Goal: Task Accomplishment & Management: Complete application form

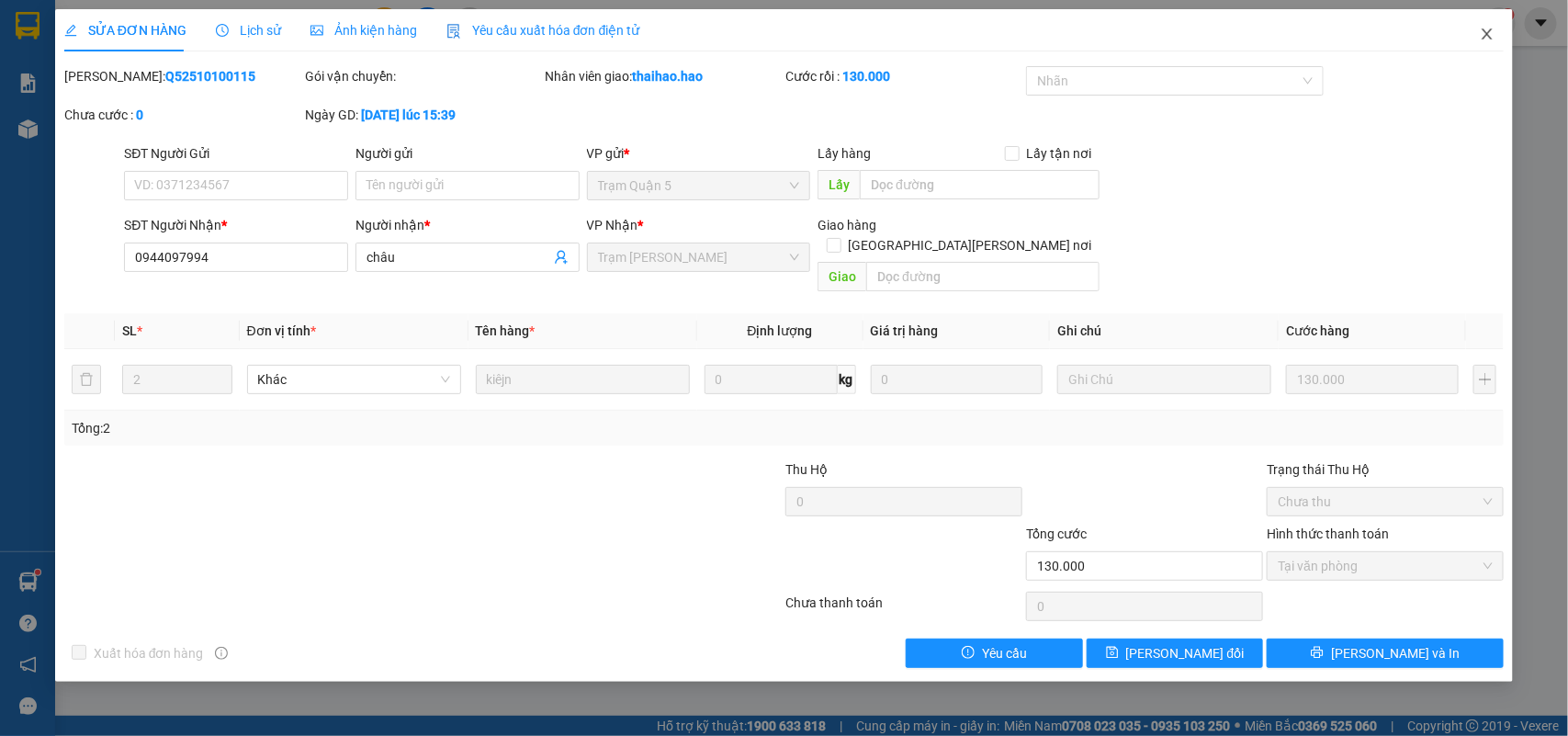
click at [1484, 42] on span "Close" at bounding box center [1487, 35] width 52 height 52
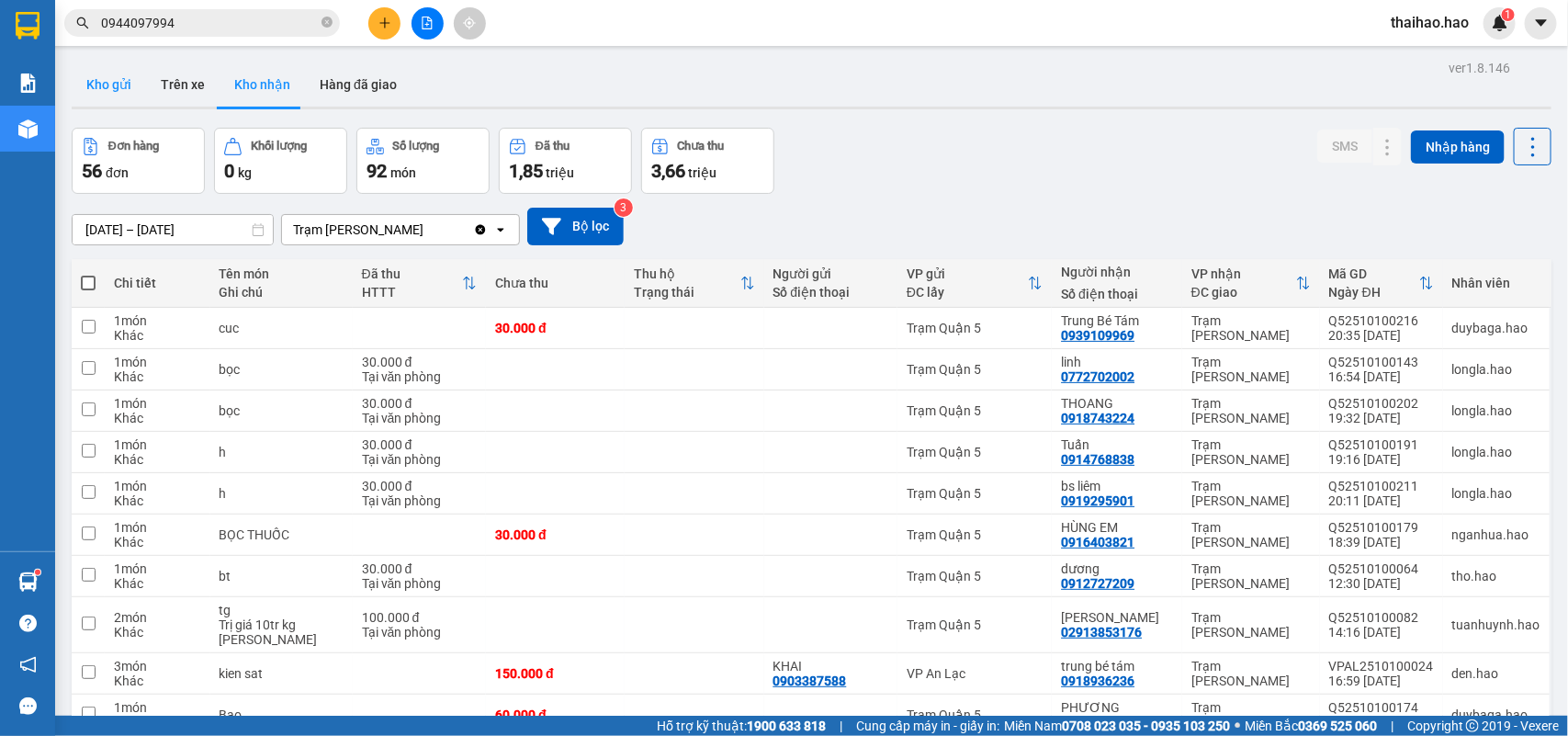
click at [103, 84] on button "Kho gửi" at bounding box center [109, 85] width 75 height 44
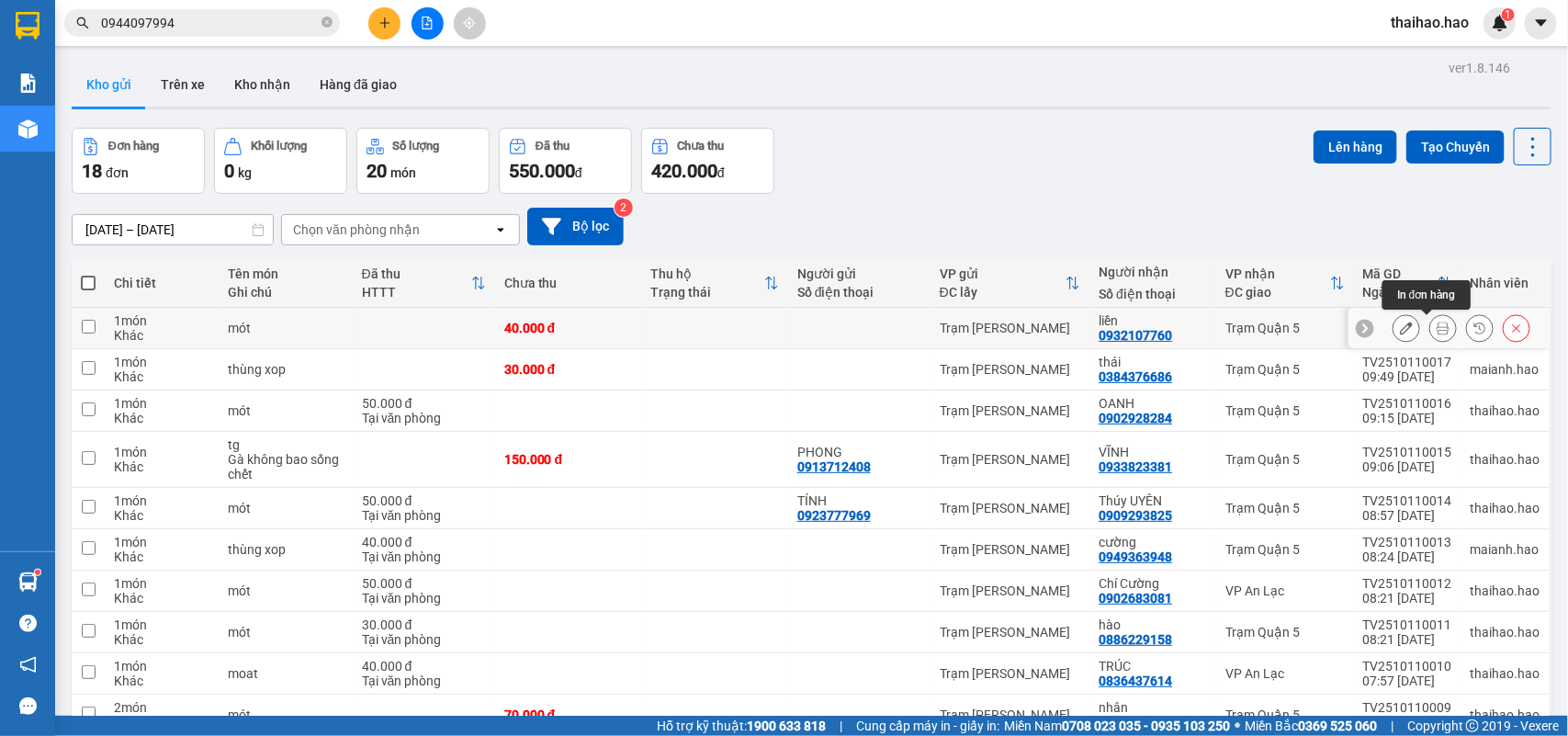
click at [1436, 331] on icon at bounding box center [1443, 328] width 13 height 13
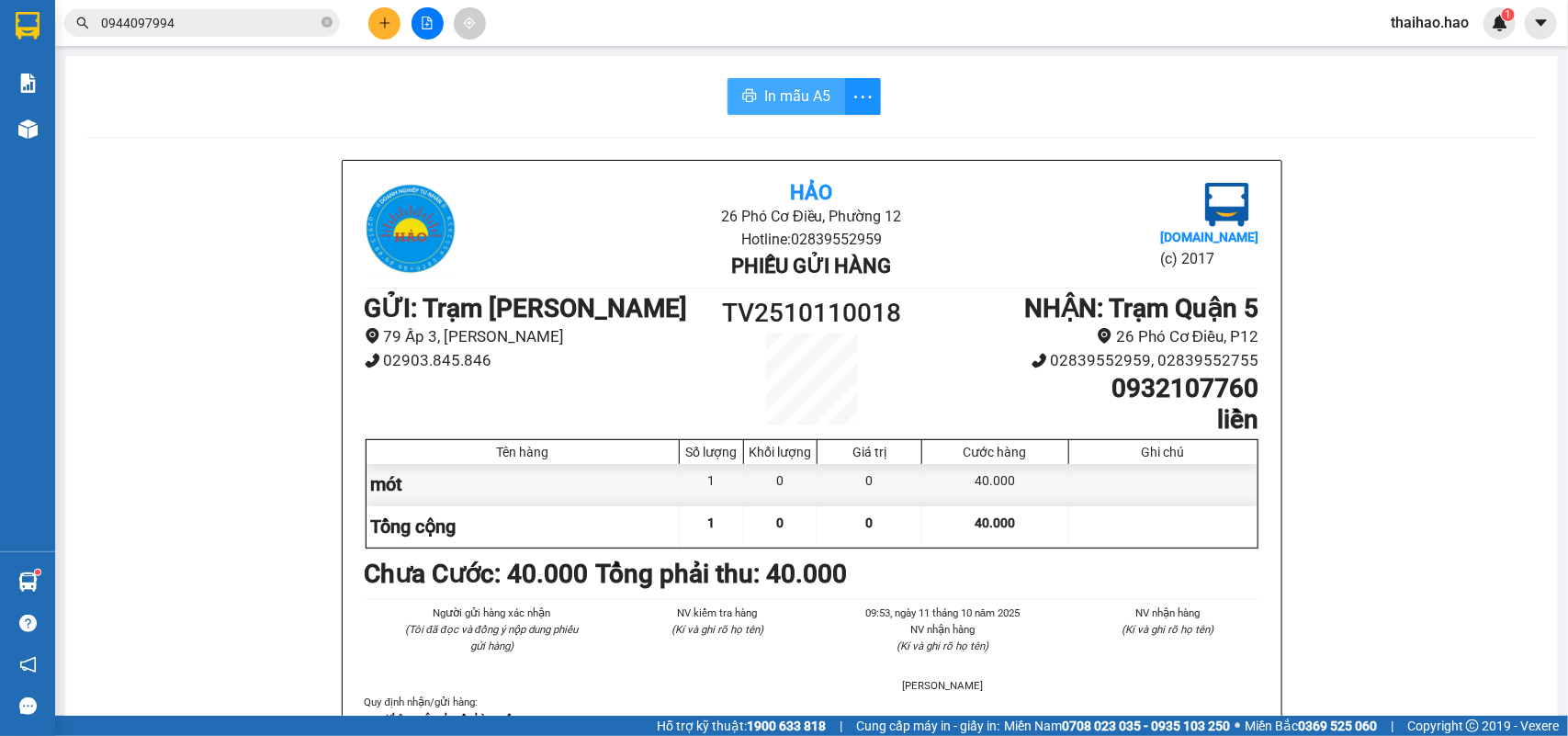
click at [776, 80] on button "In mẫu A5" at bounding box center [786, 97] width 117 height 37
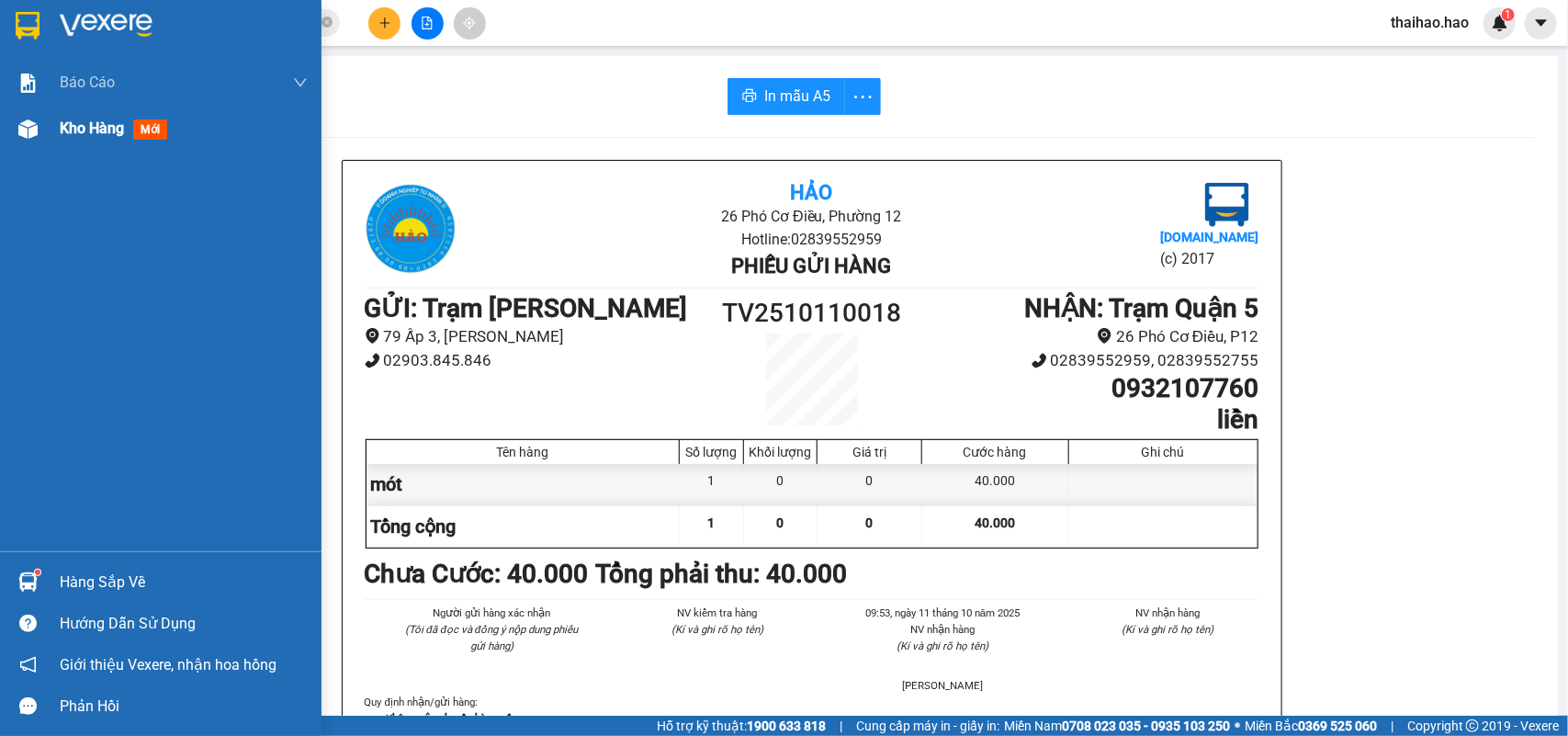
click at [32, 113] on div at bounding box center [28, 128] width 32 height 32
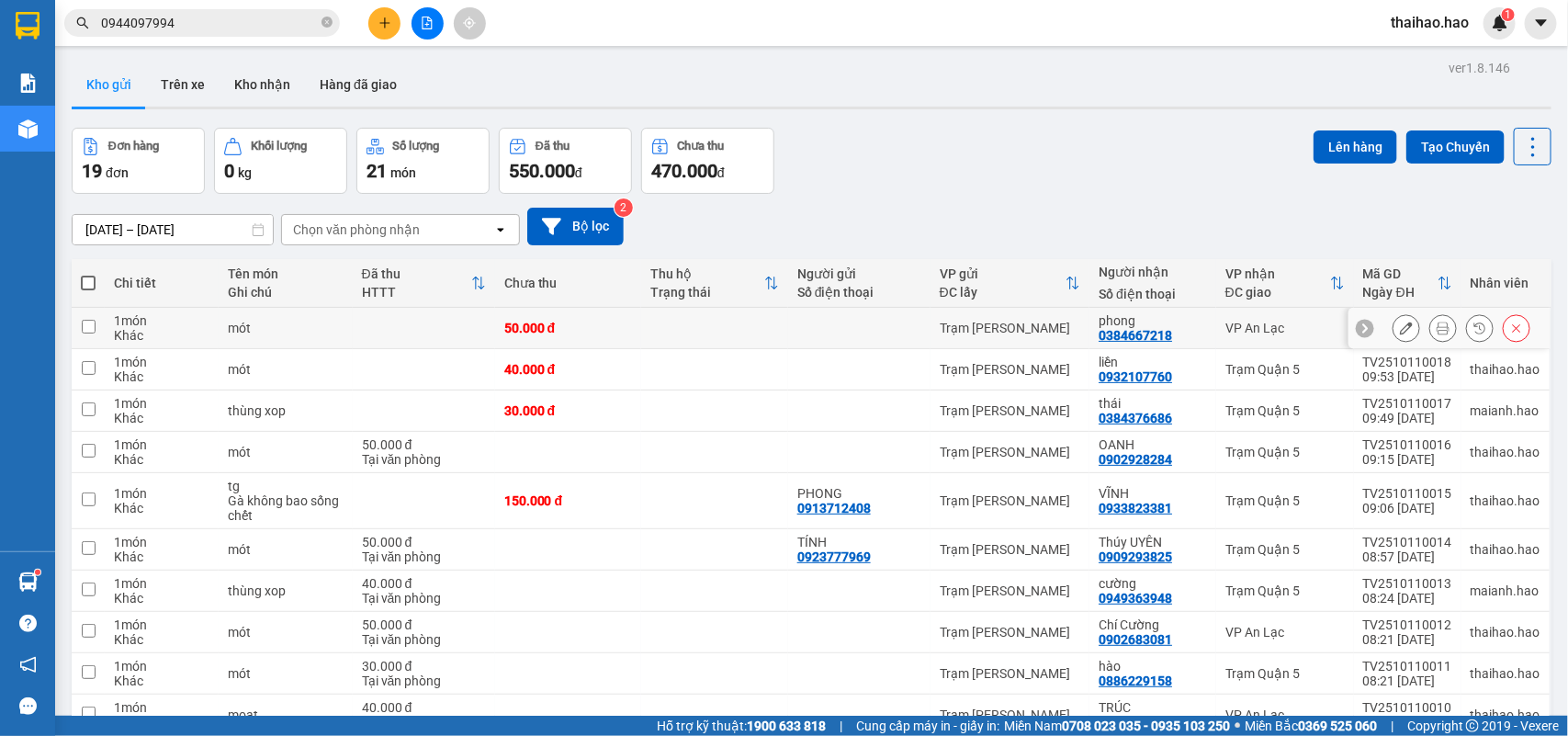
click at [1400, 331] on icon at bounding box center [1407, 328] width 13 height 13
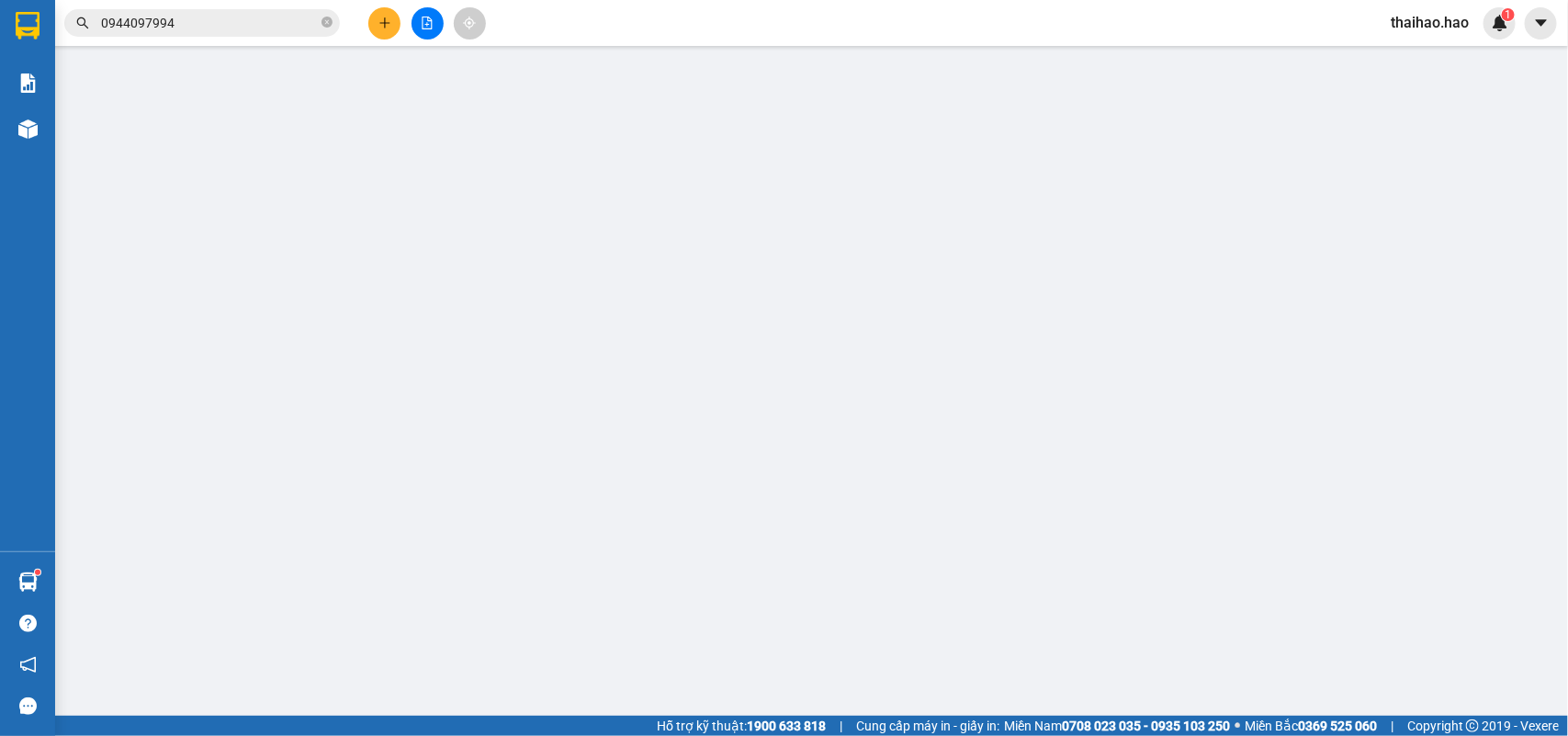
type input "0384667218"
type input "phong"
type input "50.000"
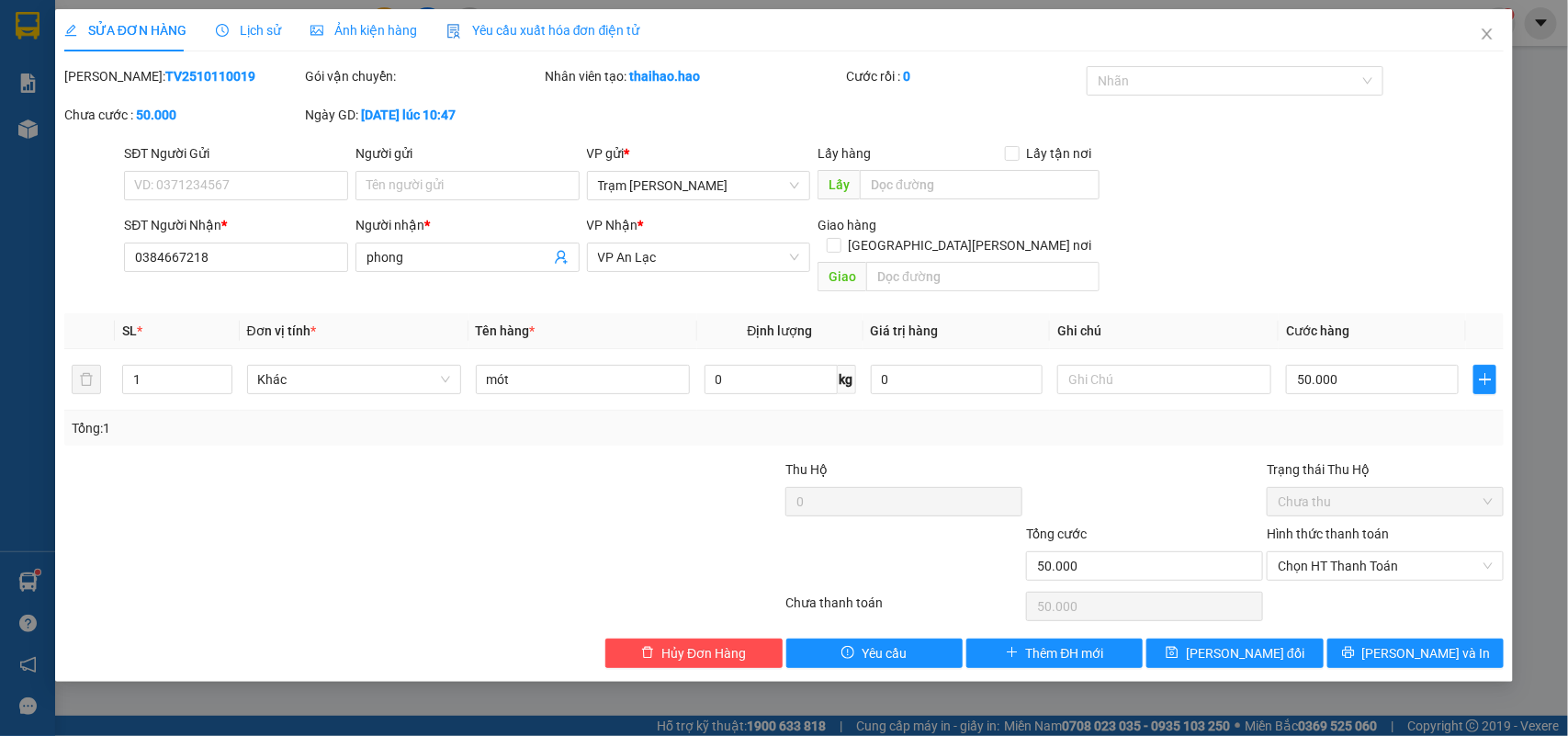
click at [258, 33] on span "Lịch sử" at bounding box center [248, 30] width 65 height 15
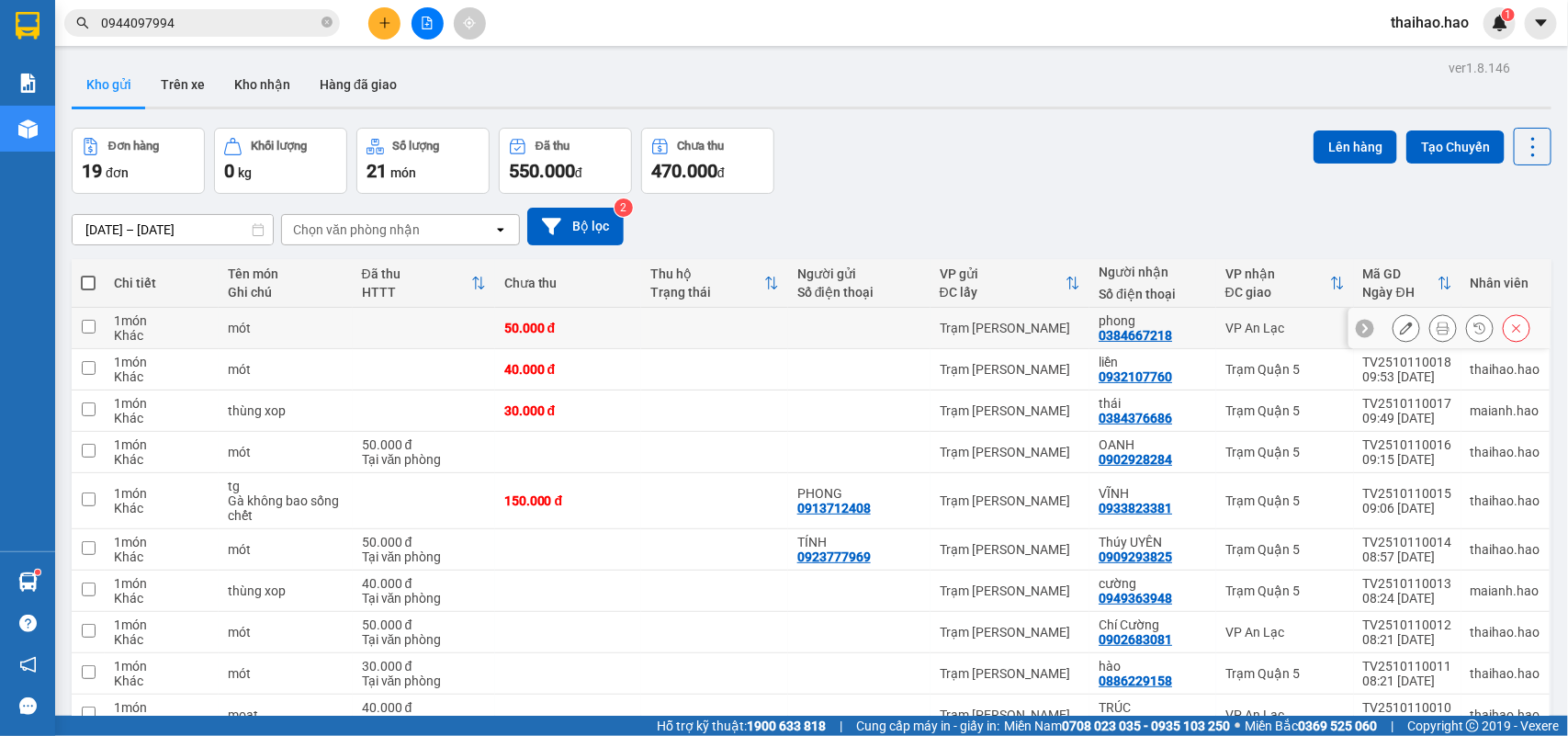
click at [1432, 330] on button at bounding box center [1443, 328] width 26 height 32
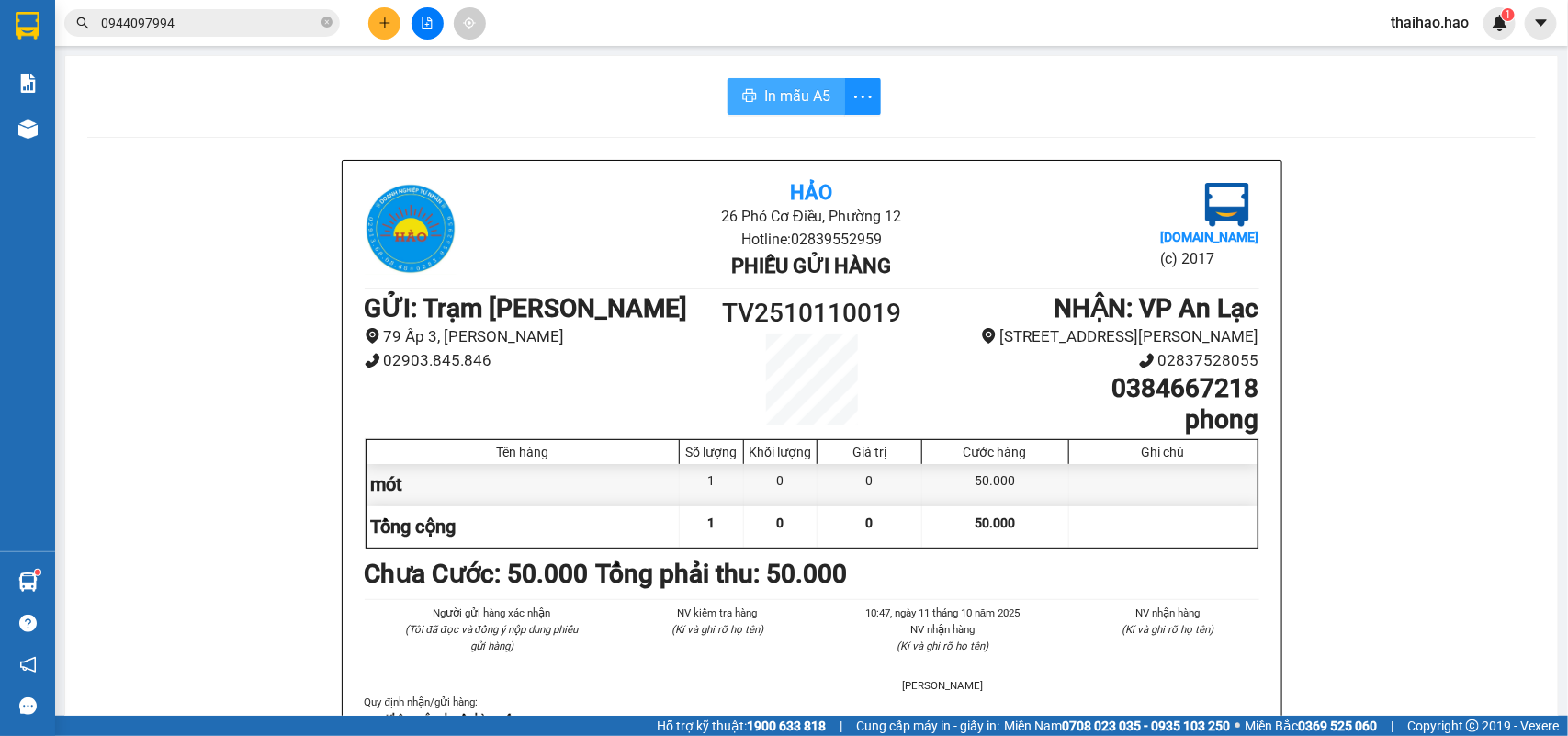
click at [773, 99] on span "In mẫu A5" at bounding box center [797, 96] width 66 height 23
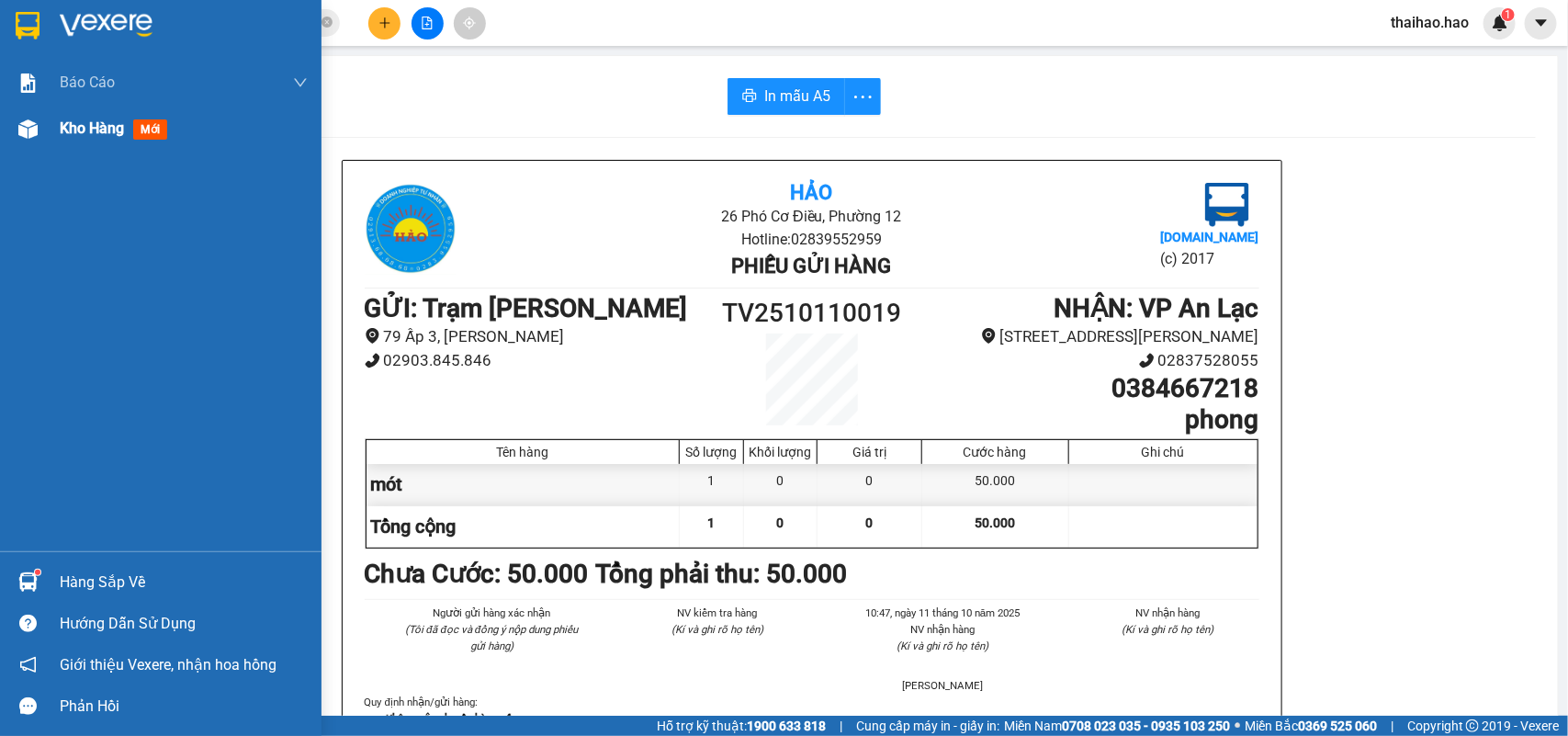
click at [137, 128] on span "mới" at bounding box center [149, 129] width 34 height 20
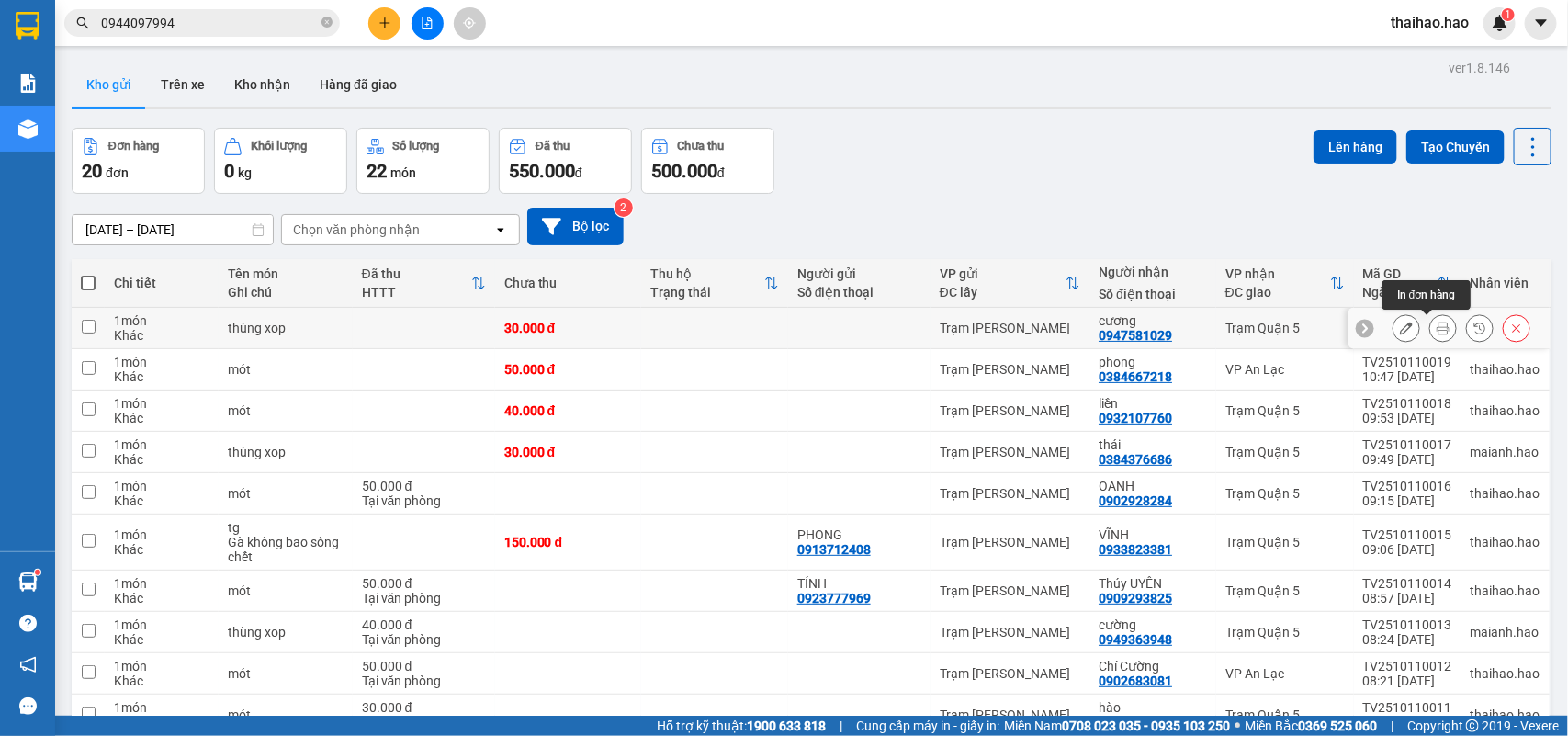
click at [1436, 332] on icon at bounding box center [1443, 328] width 13 height 13
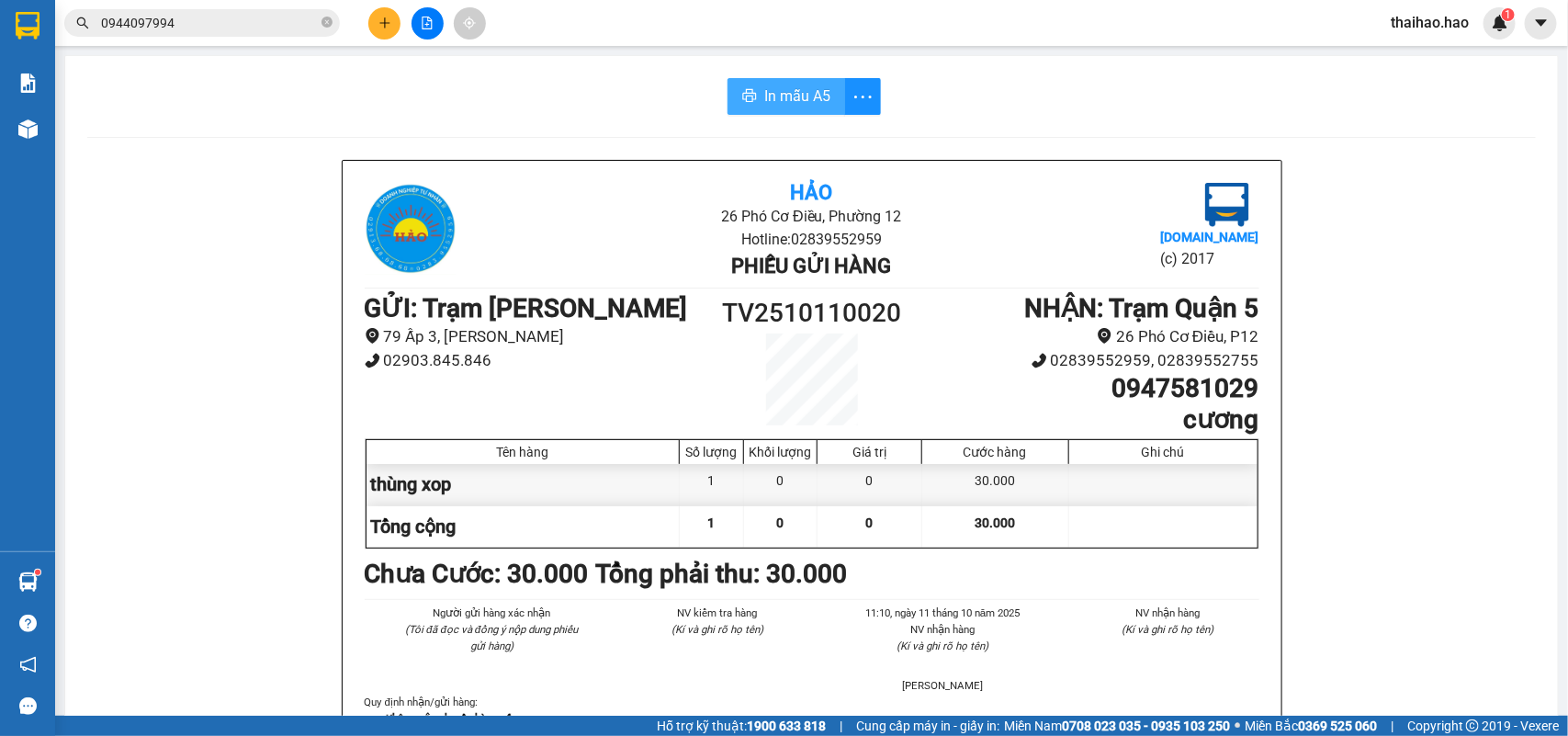
click at [797, 94] on span "In mẫu A5" at bounding box center [797, 96] width 66 height 23
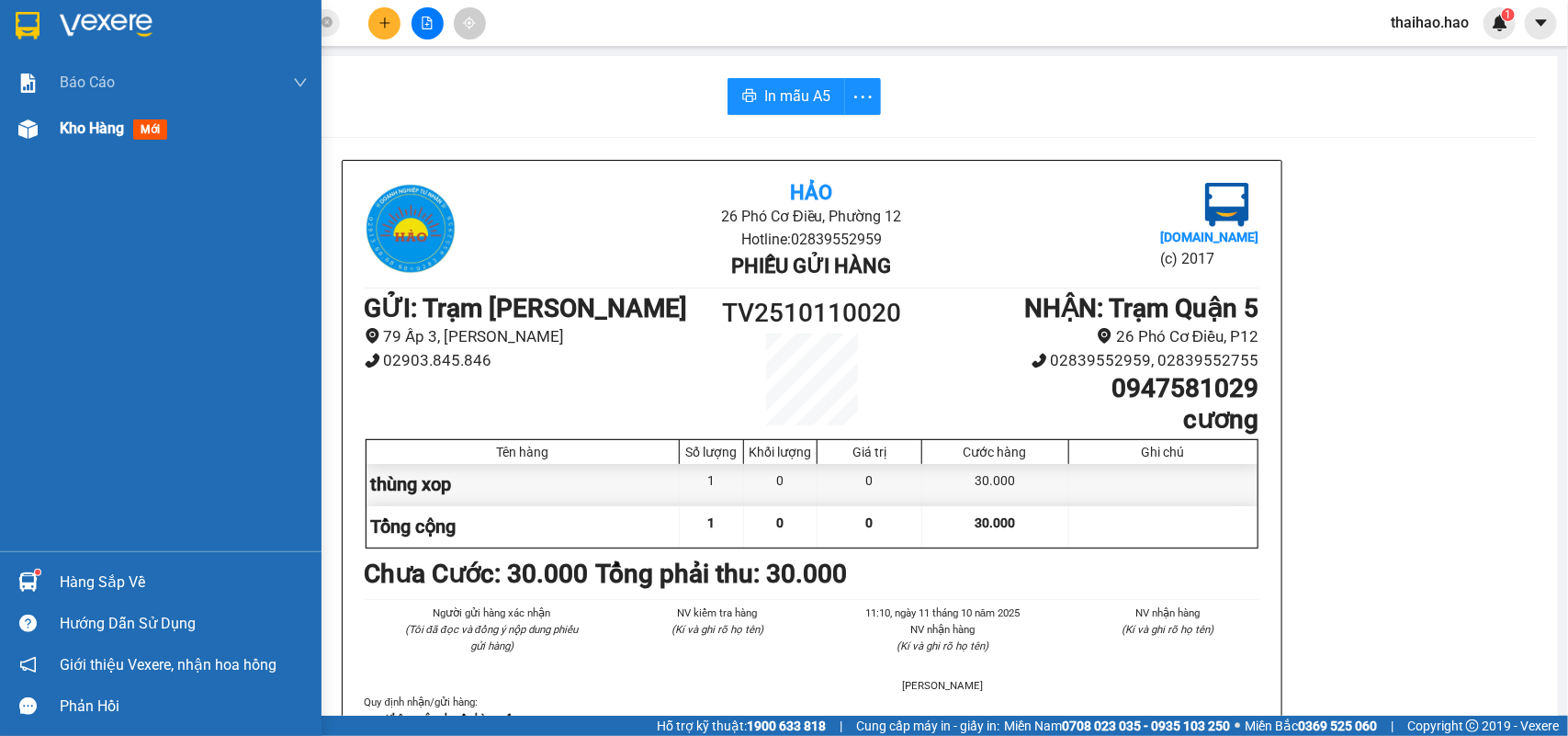
click at [135, 125] on span "mới" at bounding box center [149, 129] width 34 height 20
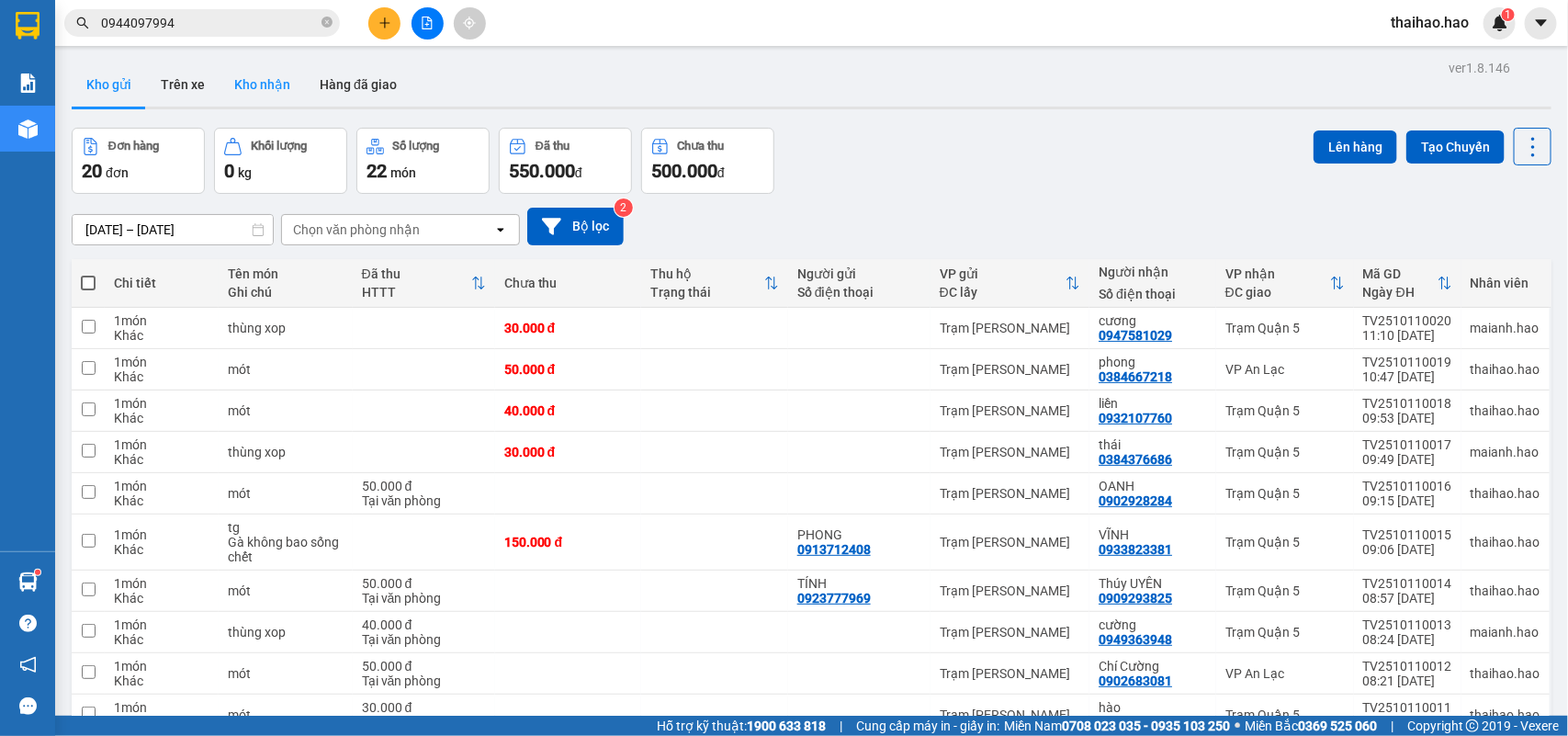
click at [259, 92] on button "Kho nhận" at bounding box center [262, 85] width 86 height 44
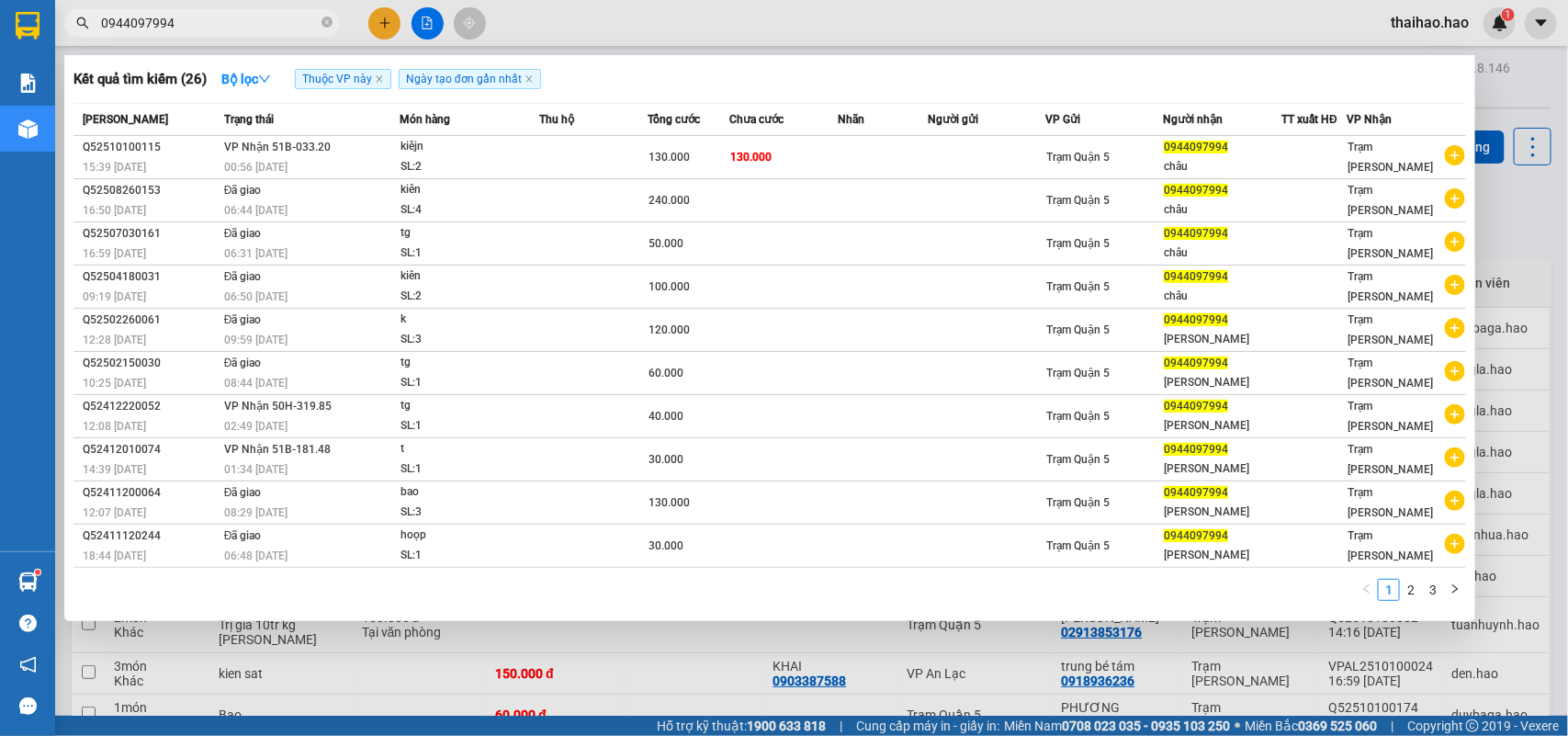
click at [180, 26] on input "0944097994" at bounding box center [209, 23] width 217 height 20
type input "0"
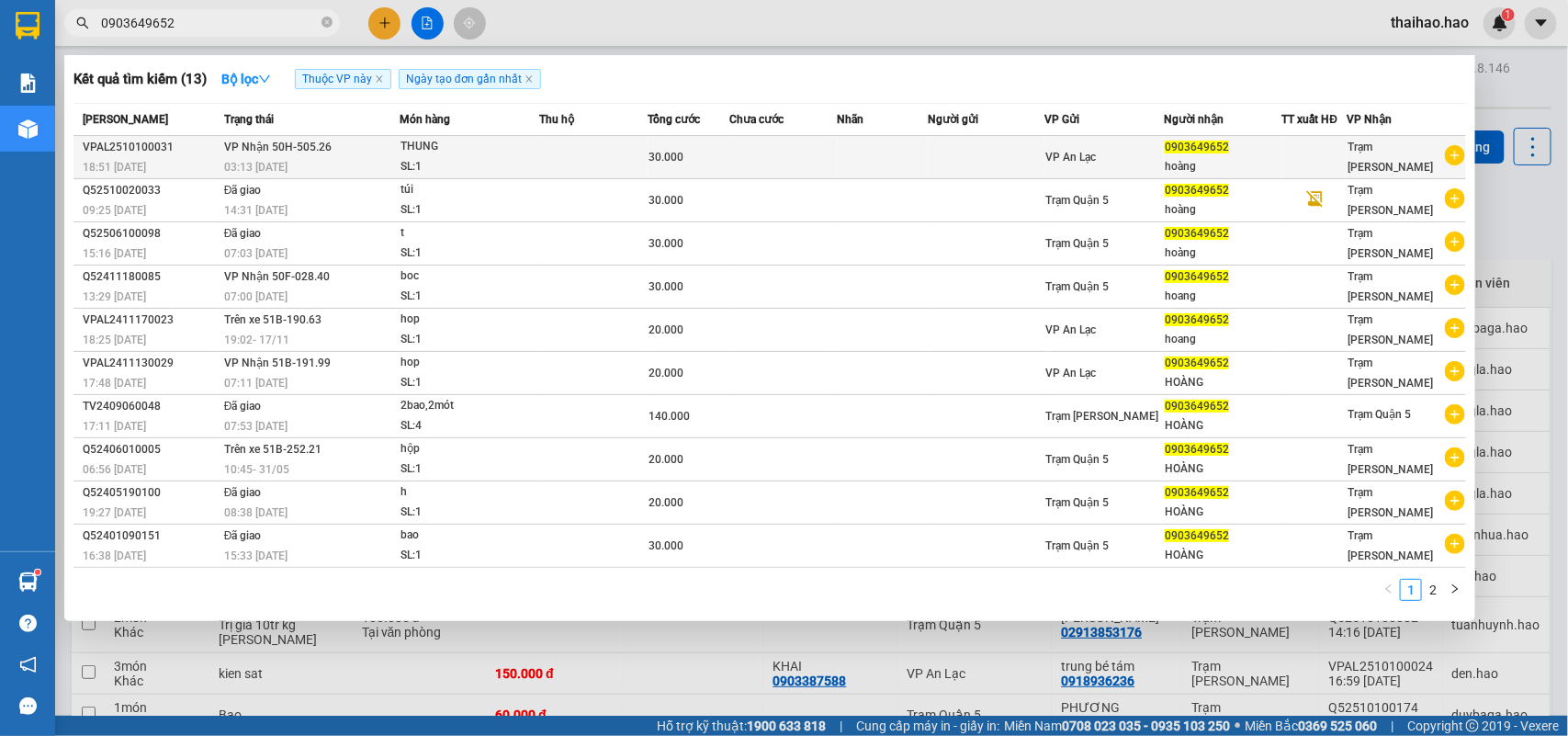
type input "0903649652"
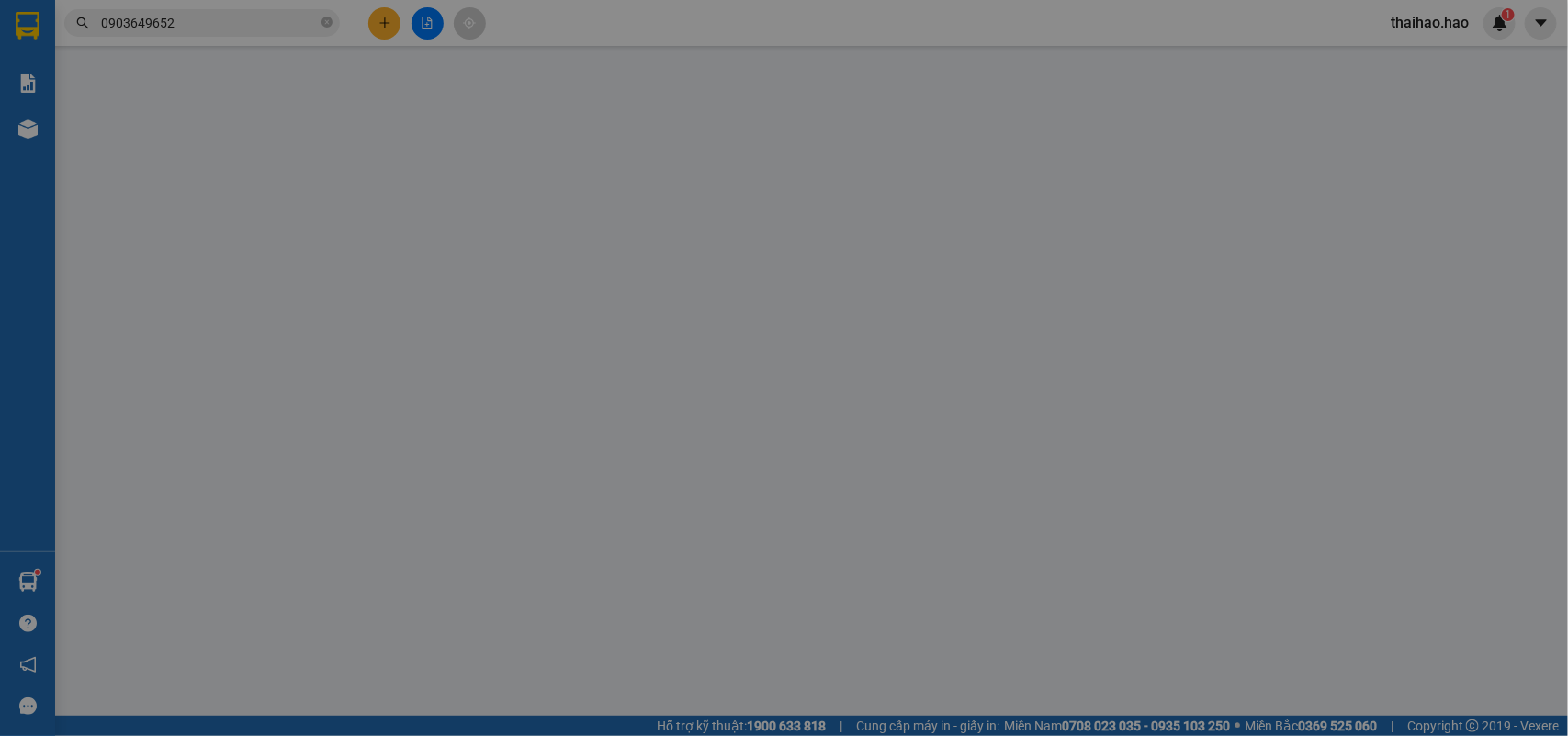
type input "0903649652"
type input "hoàng"
type input "30.000"
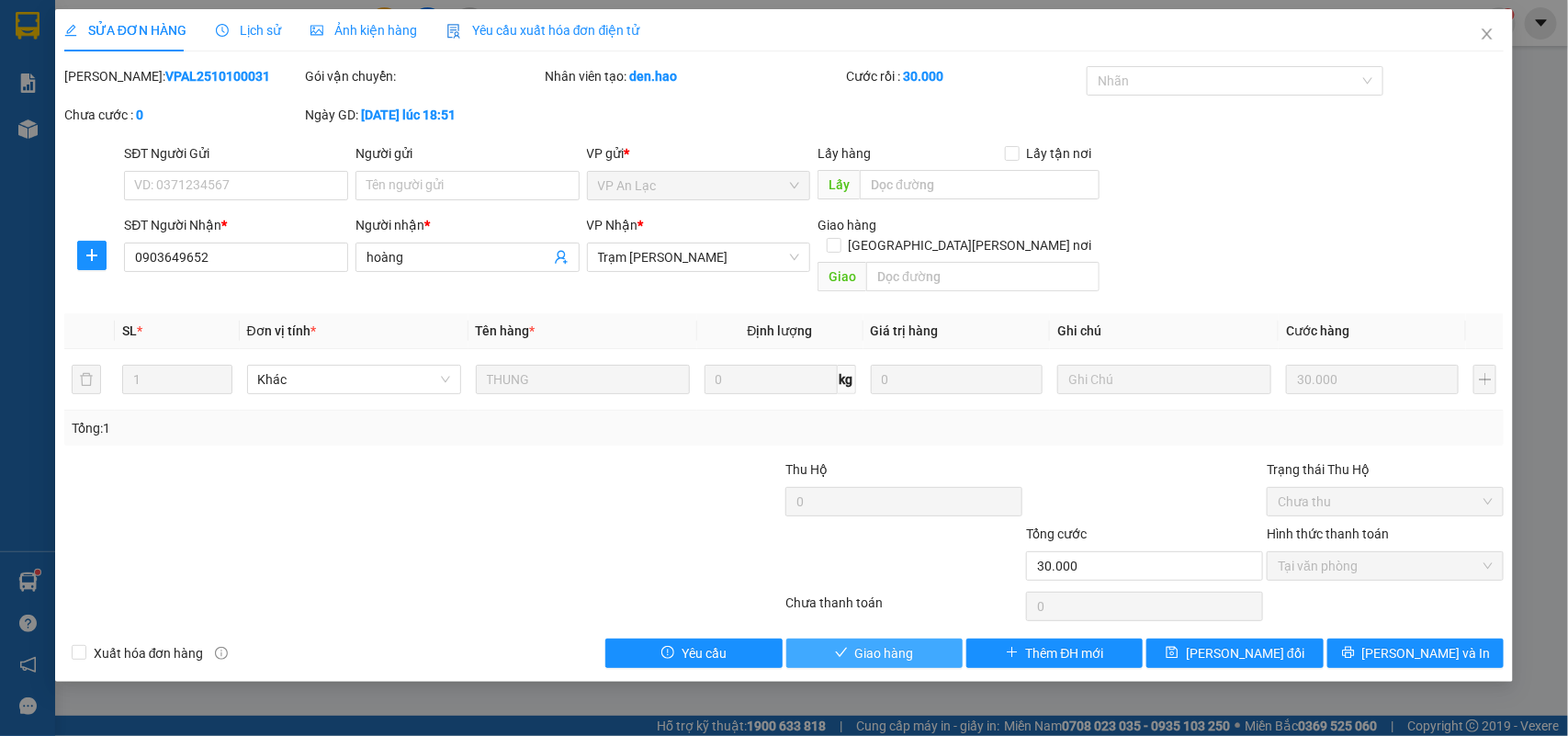
click at [900, 643] on span "Giao hàng" at bounding box center [885, 653] width 59 height 20
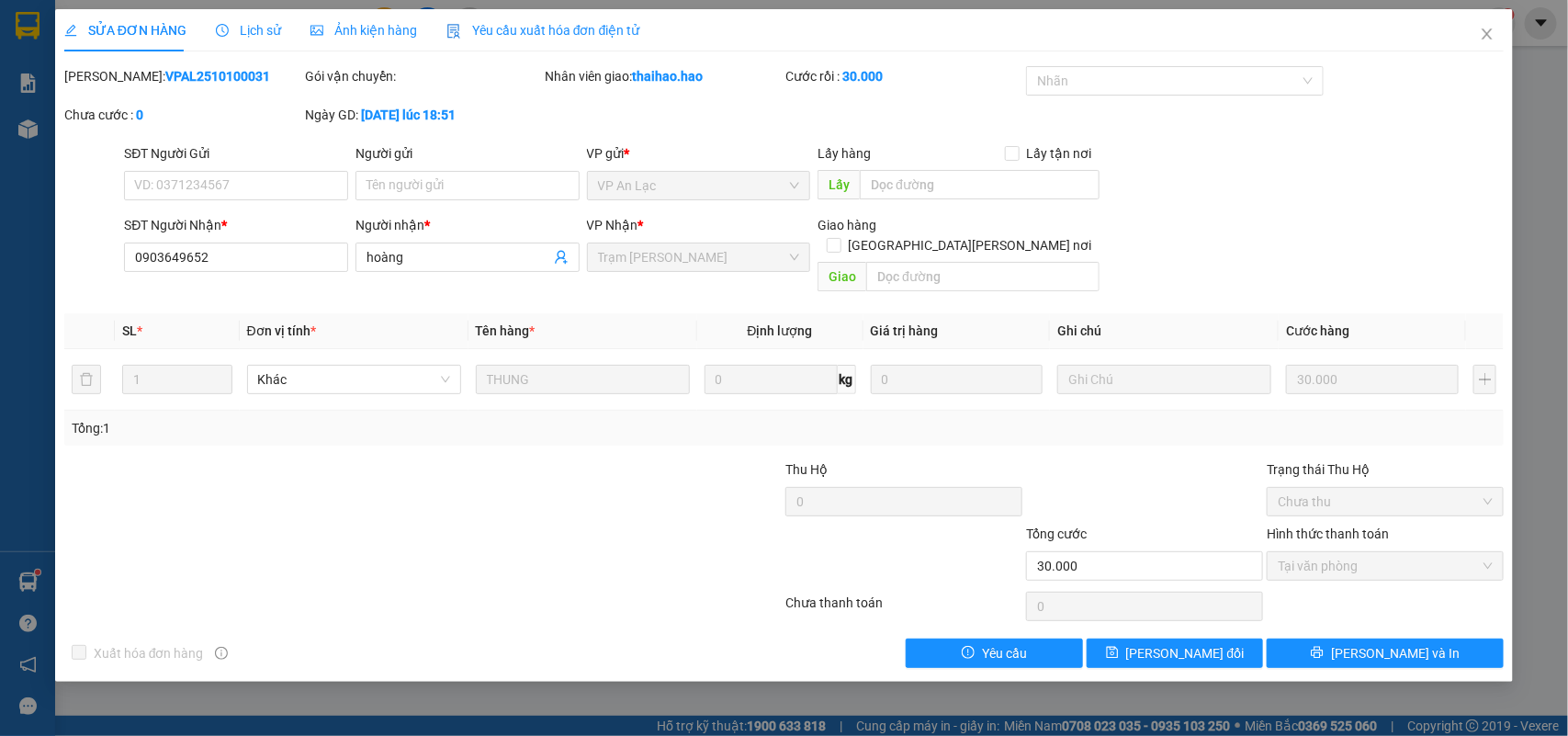
click at [26, 128] on div "SỬA ĐƠN HÀNG Lịch sử [PERSON_NAME] hàng Yêu cầu xuất [PERSON_NAME] điện tử Tota…" at bounding box center [784, 368] width 1568 height 736
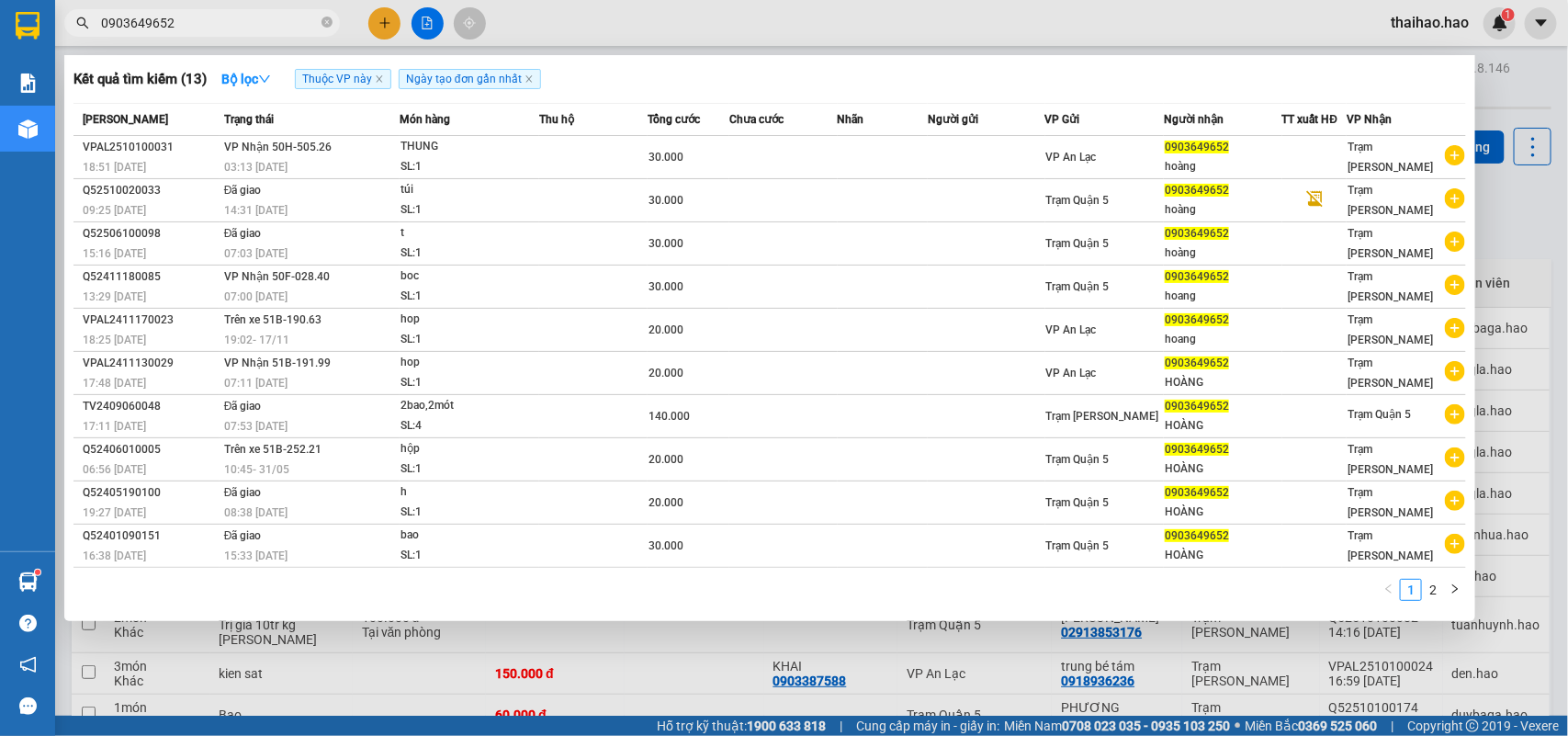
click at [207, 24] on input "0903649652" at bounding box center [209, 23] width 217 height 20
type input "0"
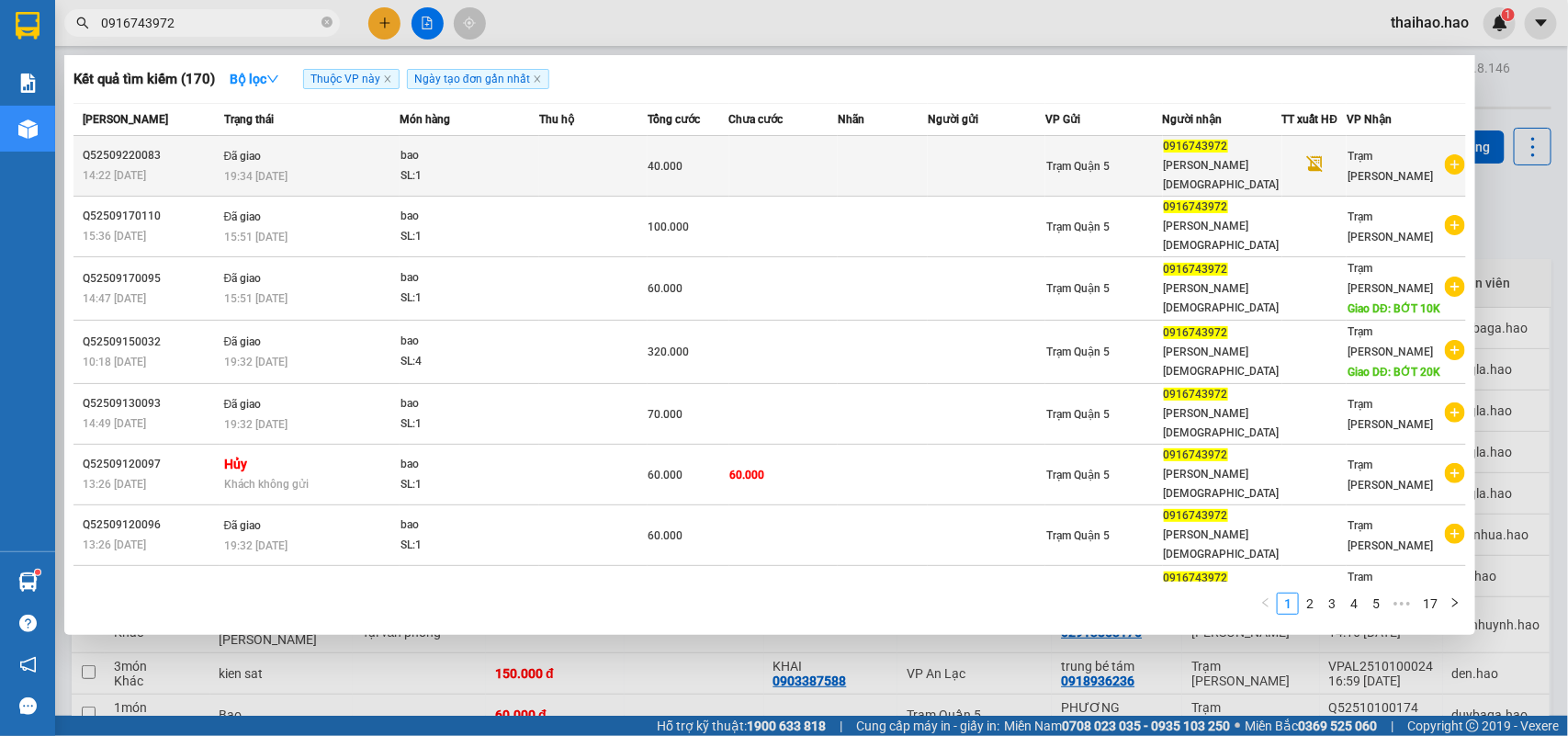
type input "0916743972"
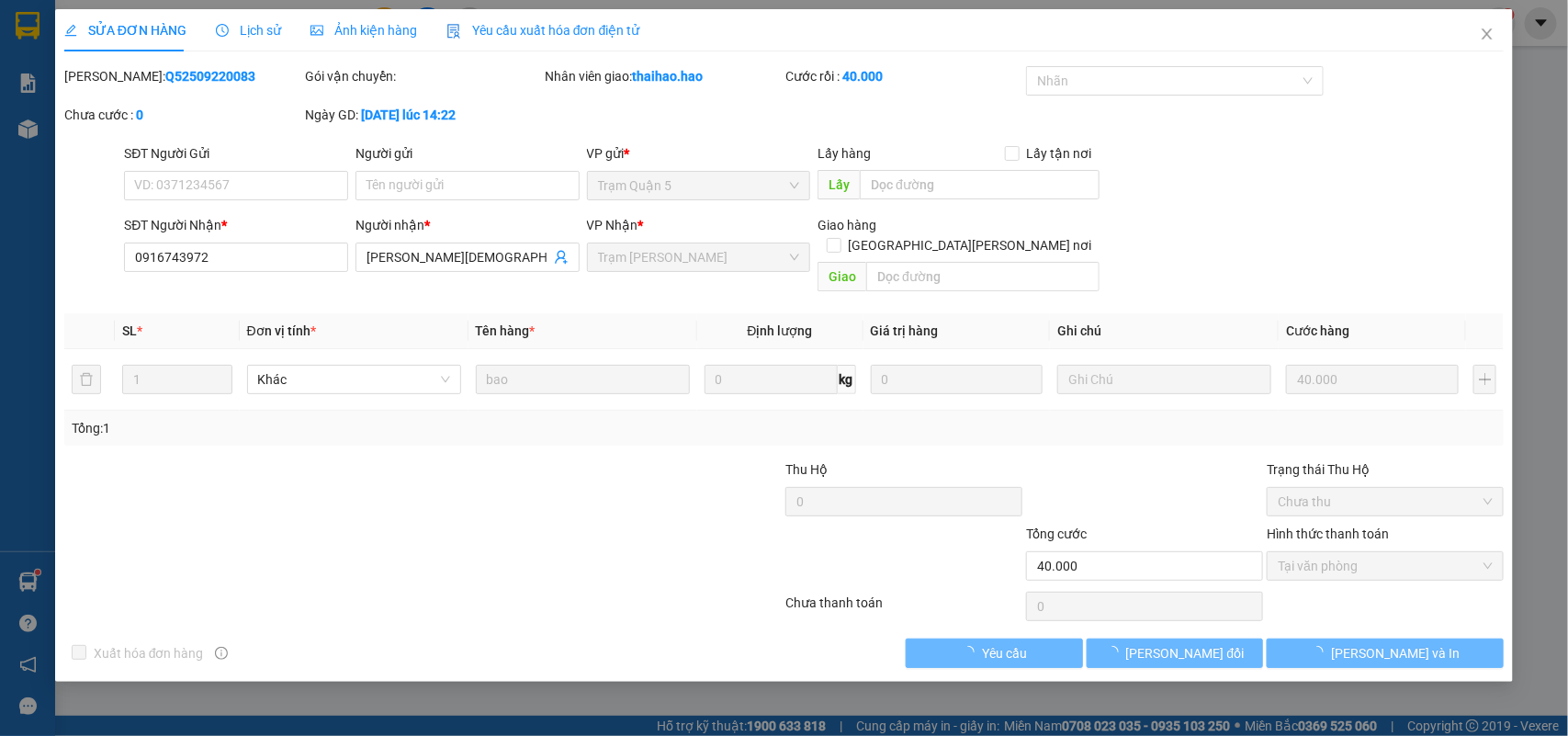
type input "0916743972"
type input "[PERSON_NAME][DEMOGRAPHIC_DATA]"
type input "40.000"
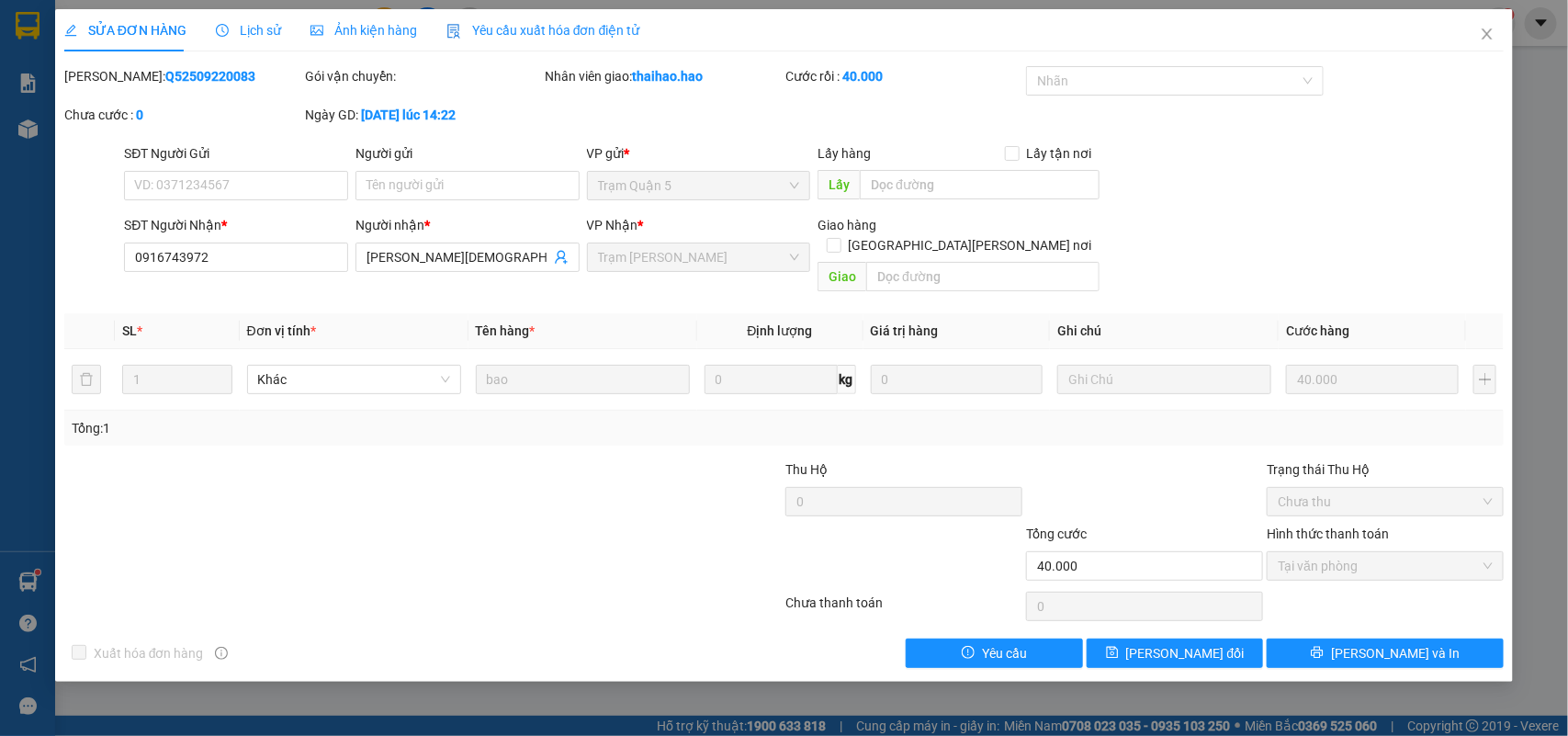
click at [358, 32] on span "Ảnh kiện hàng" at bounding box center [364, 30] width 107 height 15
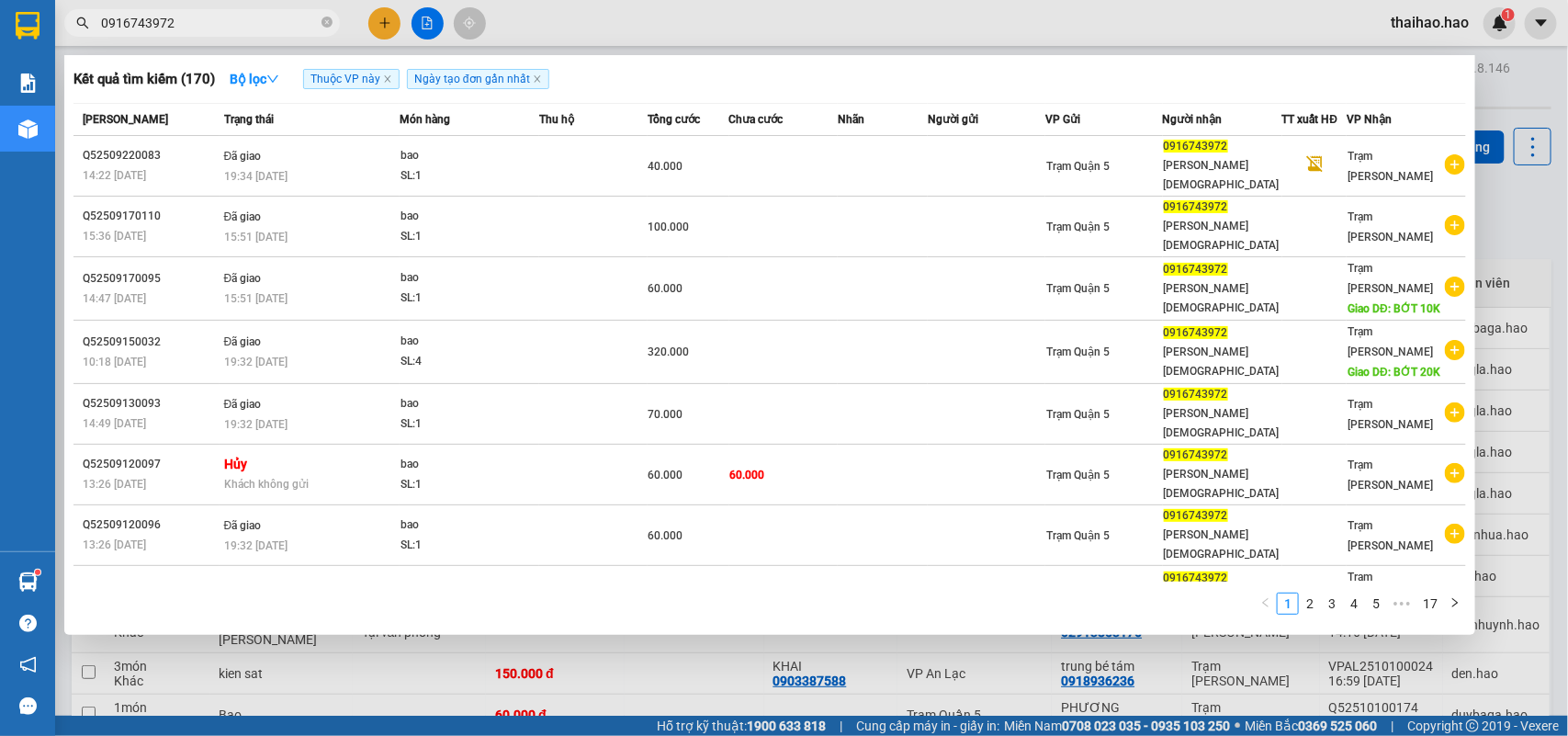
click at [204, 24] on input "0916743972" at bounding box center [209, 23] width 217 height 20
type input "0"
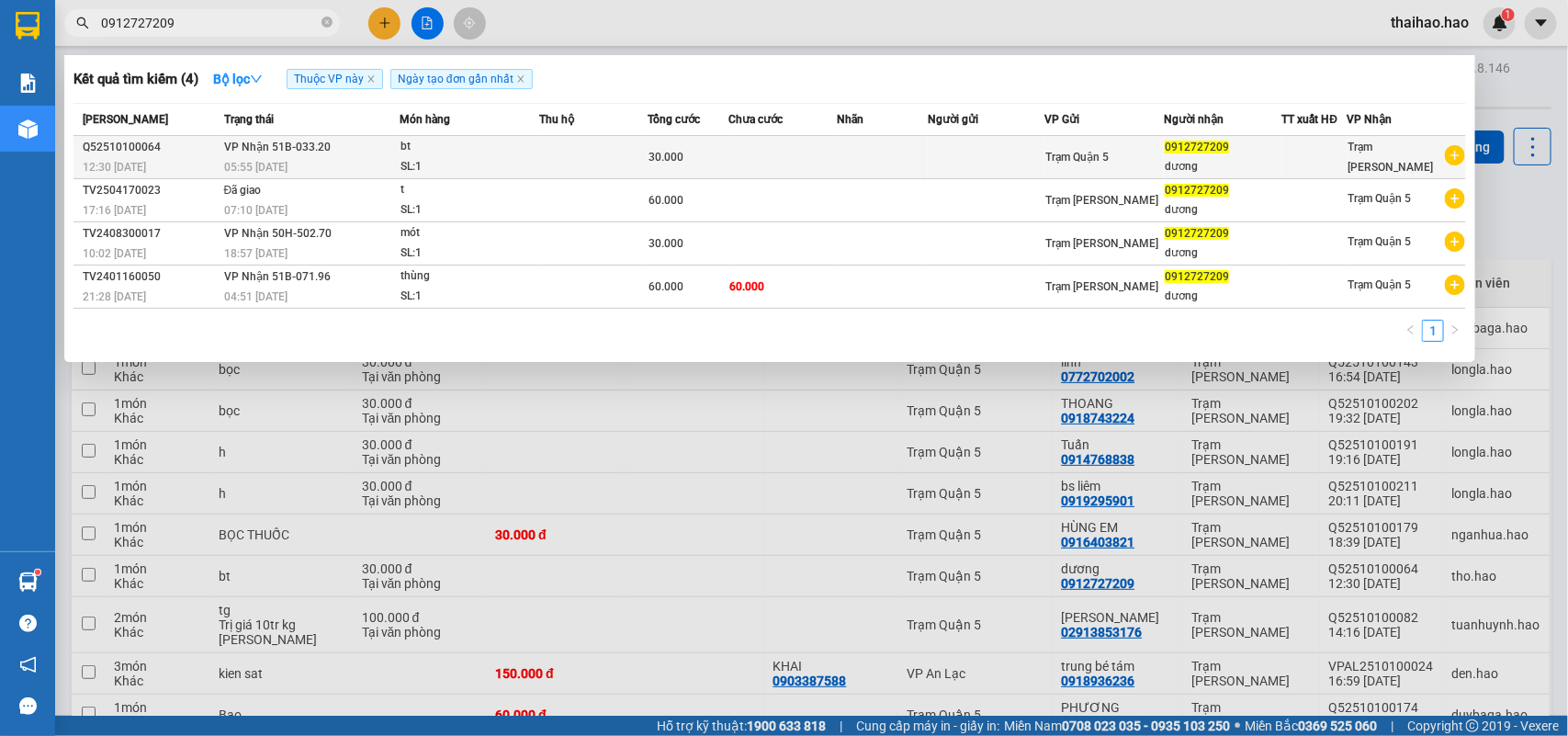
type input "0912727209"
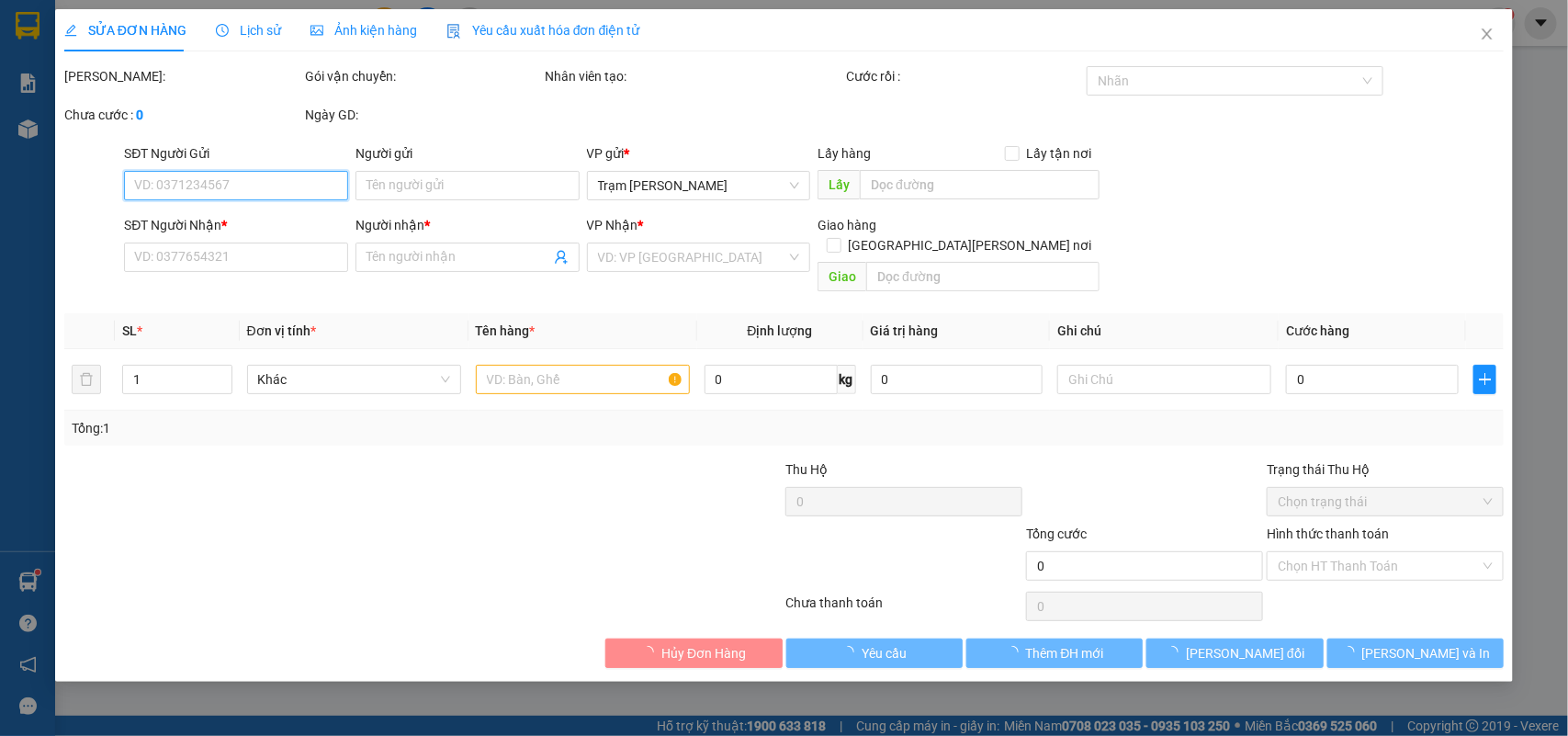
type input "0912727209"
type input "dương"
type input "30.000"
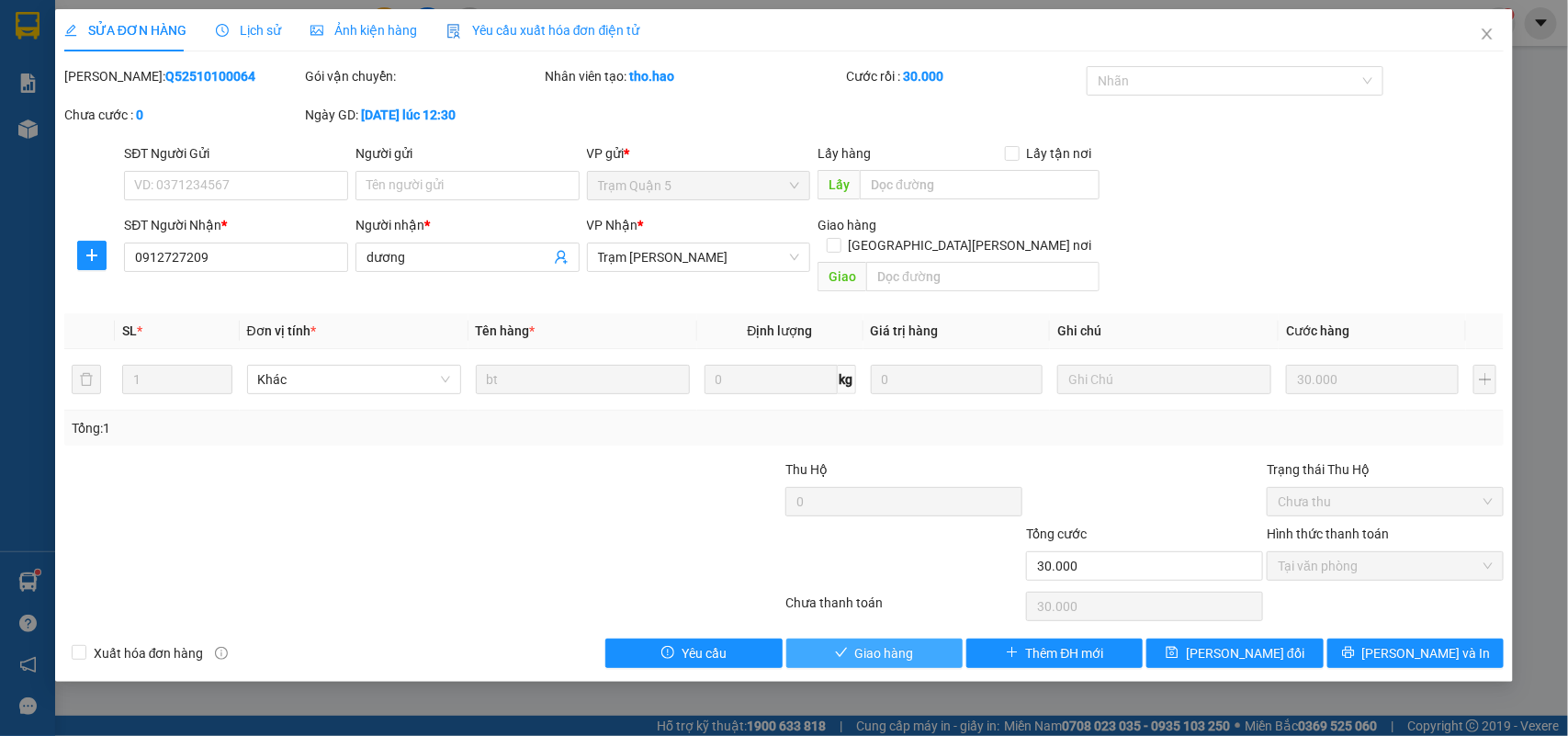
click at [897, 643] on span "Giao hàng" at bounding box center [885, 653] width 59 height 20
type input "0"
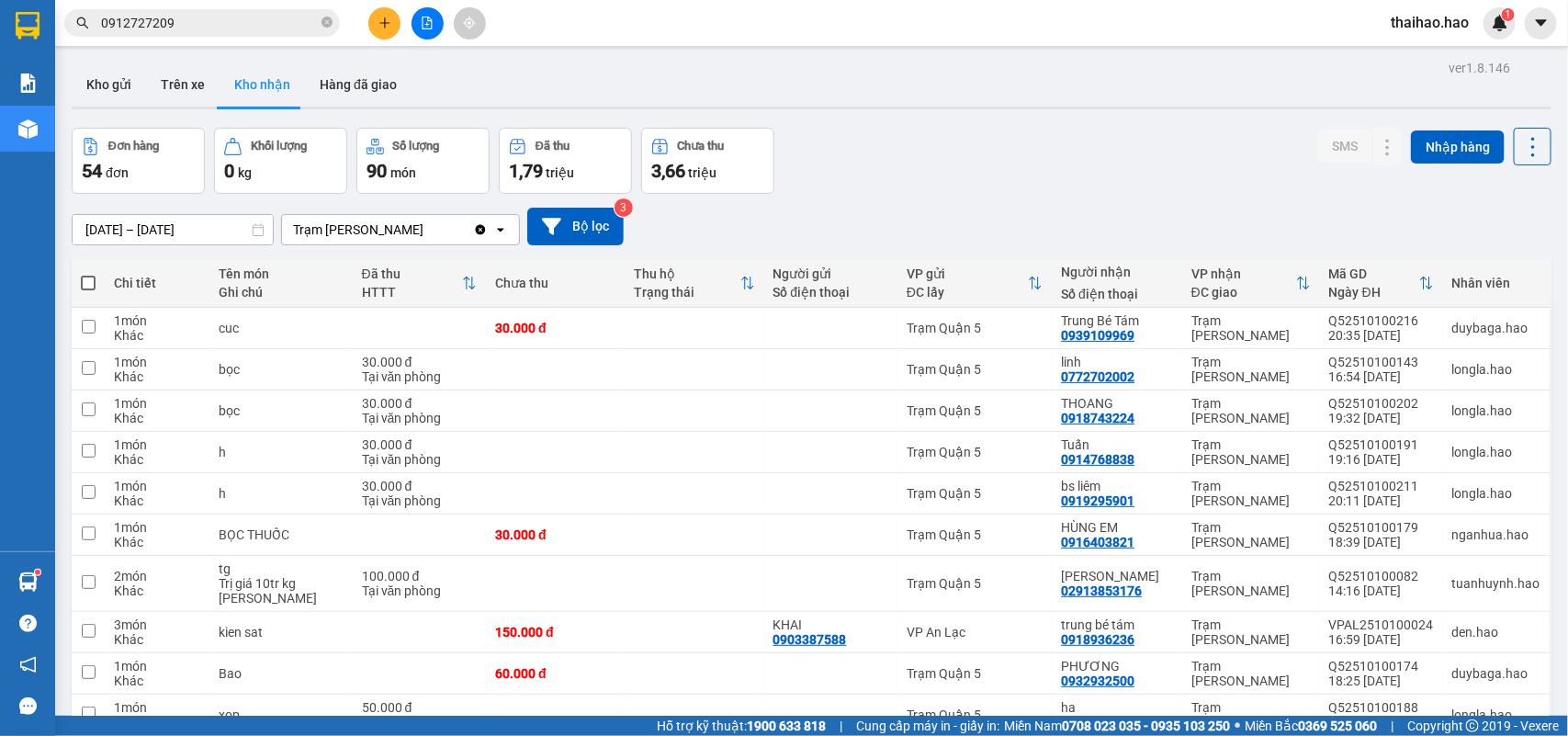
click at [197, 25] on input "0912727209" at bounding box center [209, 23] width 217 height 20
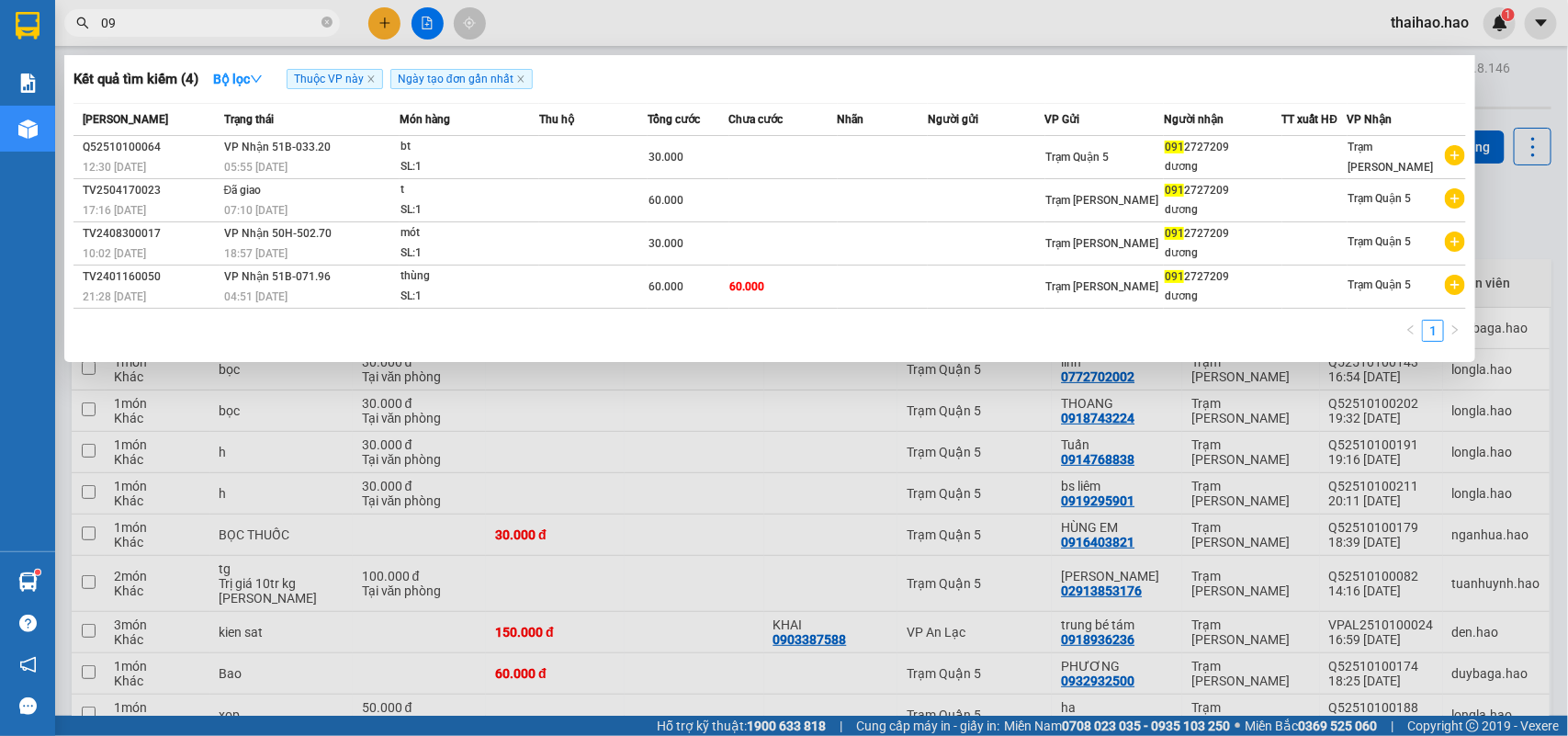
type input "0"
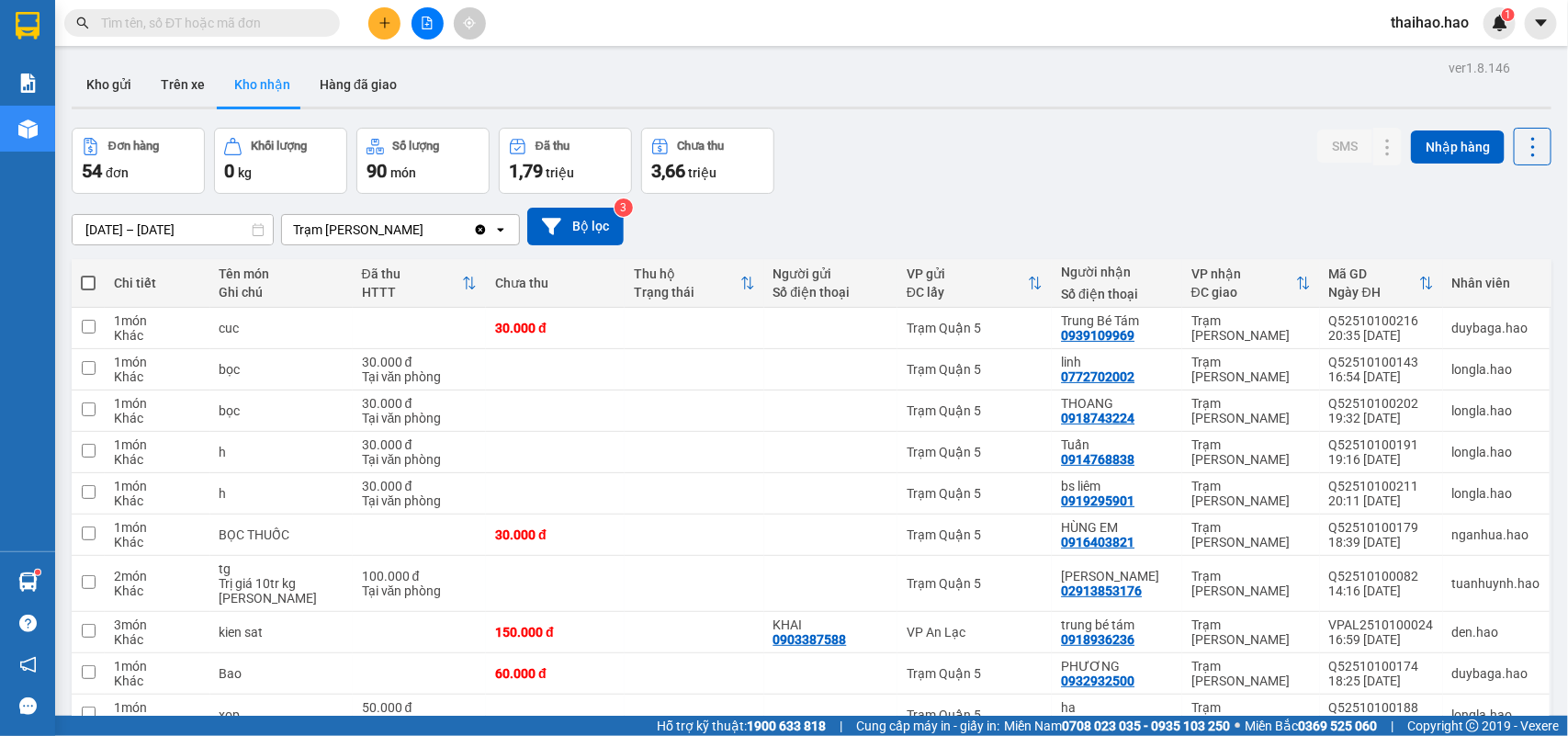
click at [222, 25] on input "text" at bounding box center [209, 23] width 217 height 20
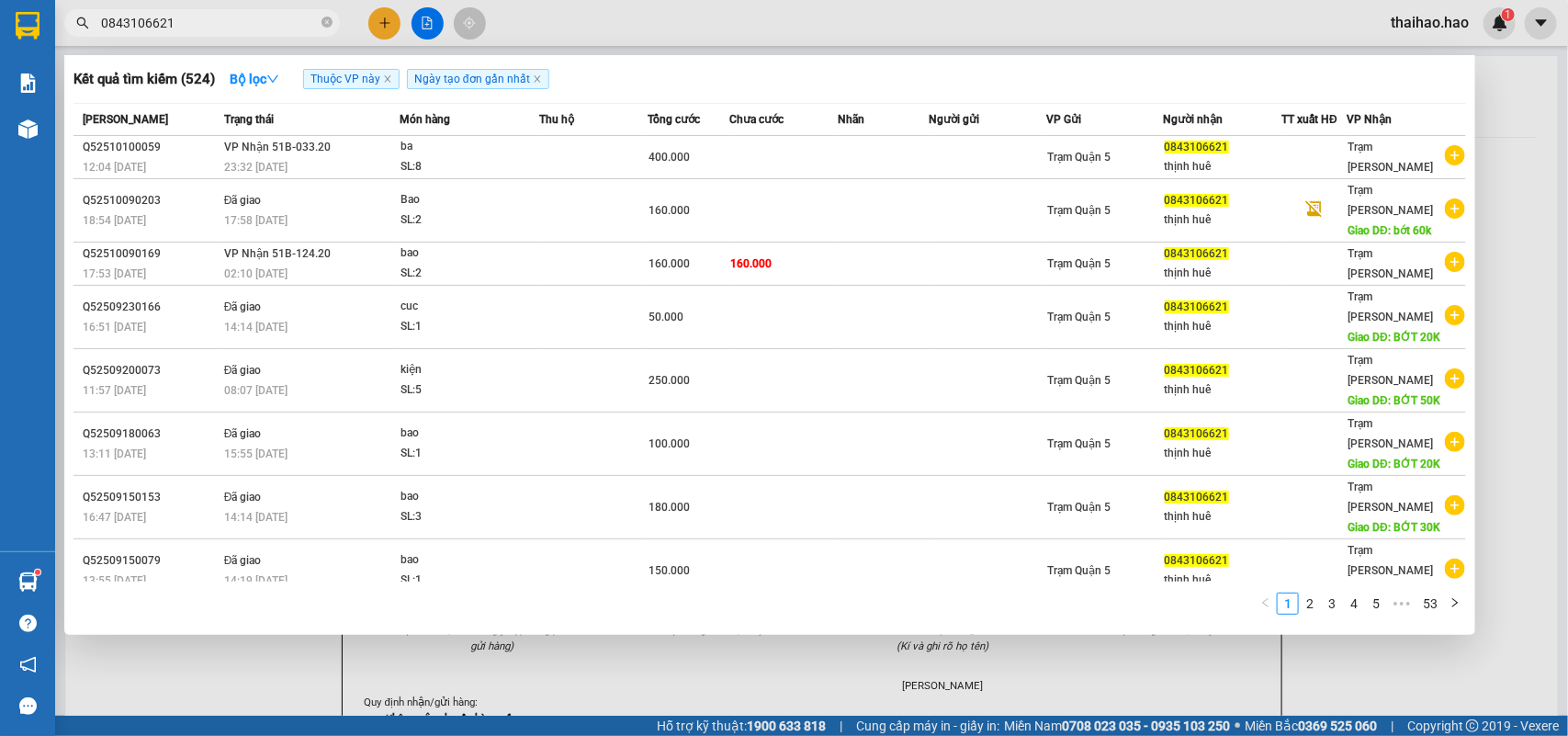
type input "0843106621"
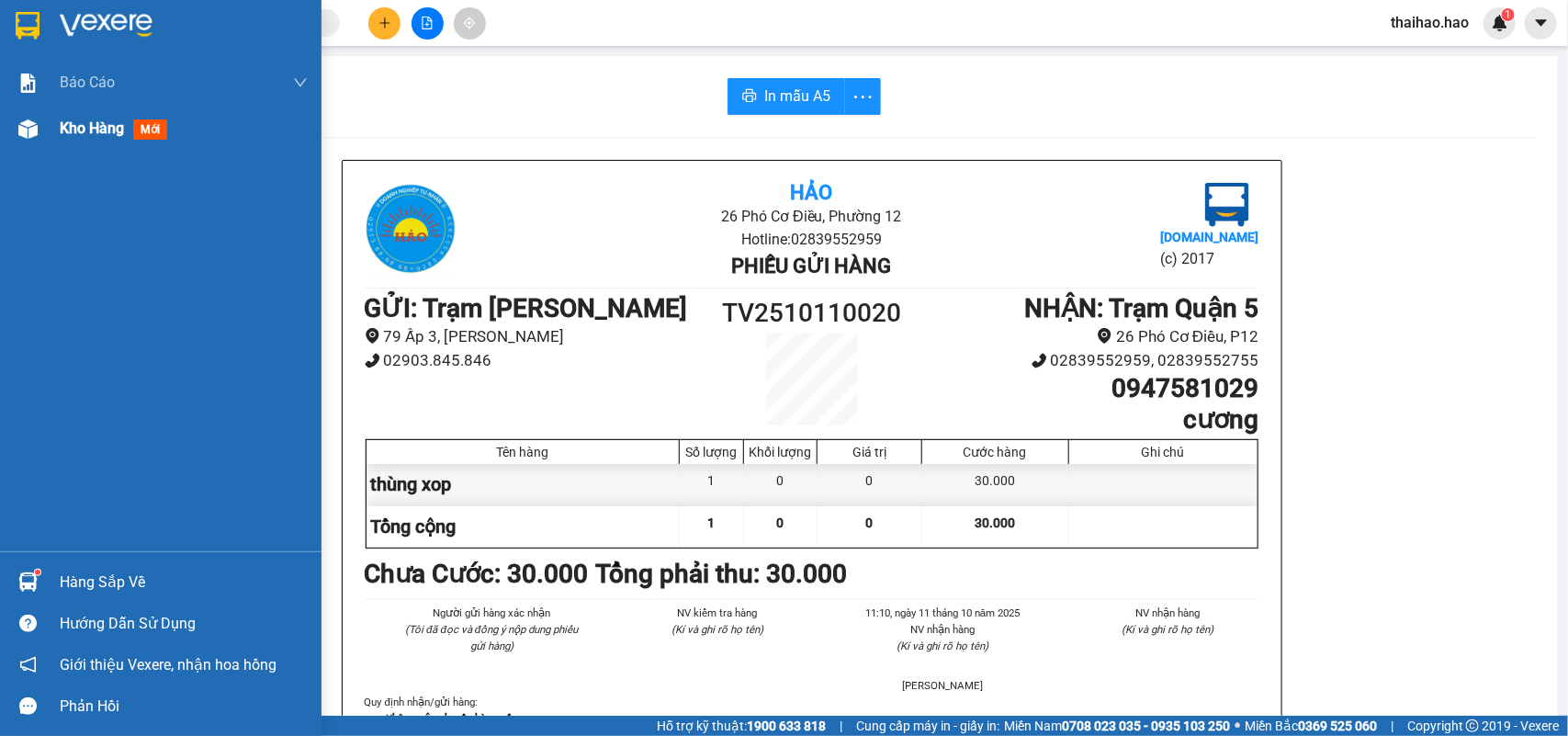
click at [151, 133] on span "mới" at bounding box center [149, 129] width 34 height 20
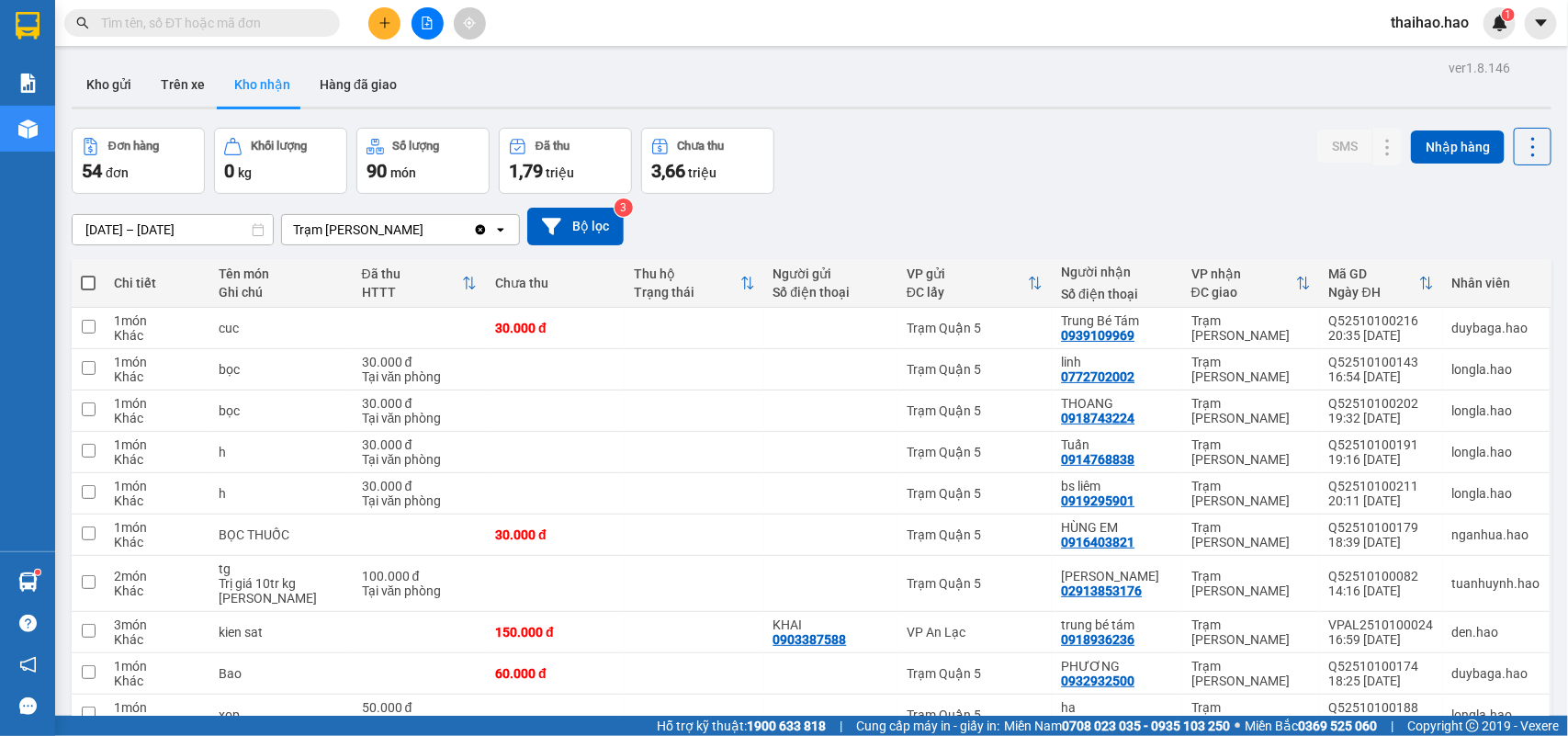
click at [200, 21] on input "text" at bounding box center [209, 23] width 217 height 20
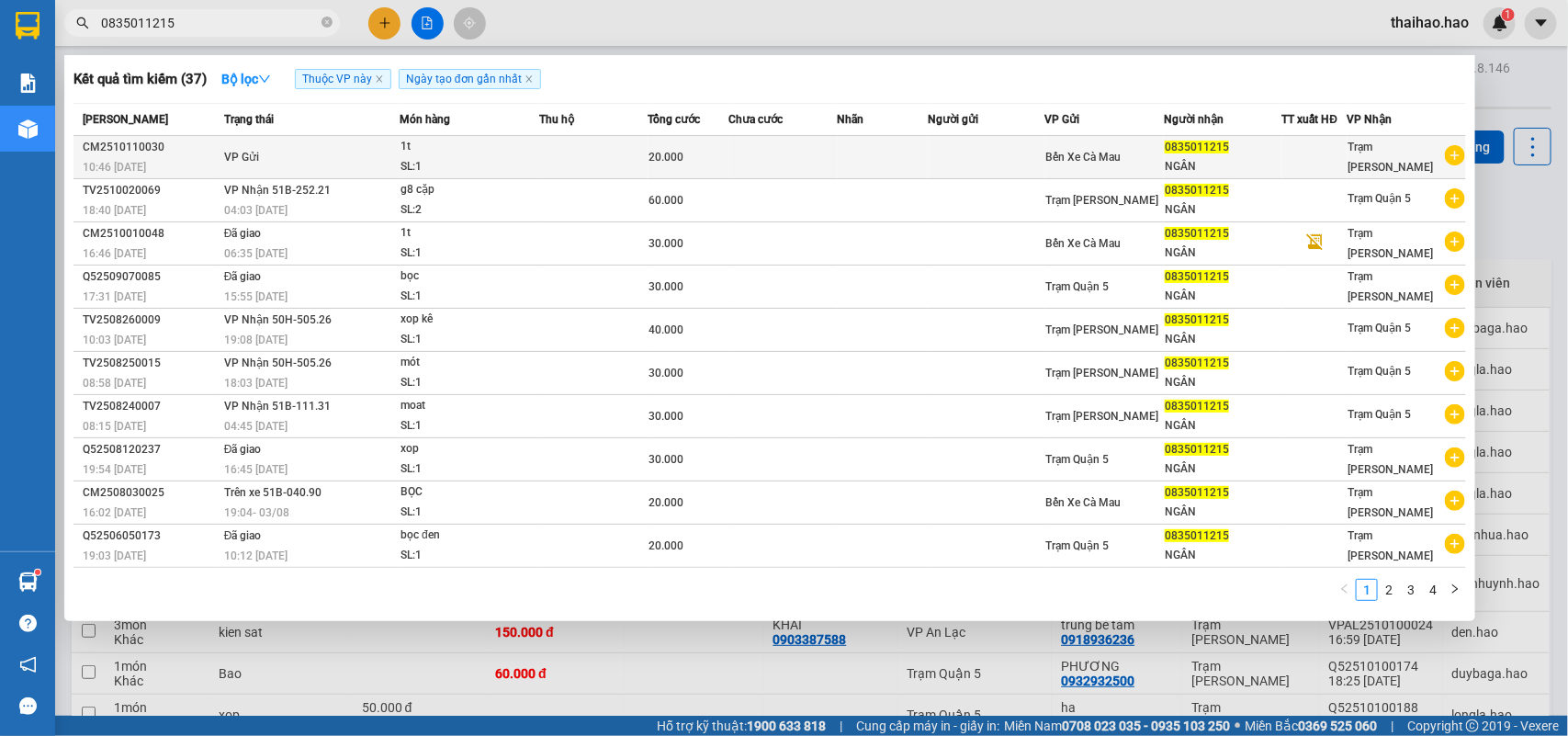
type input "0835011215"
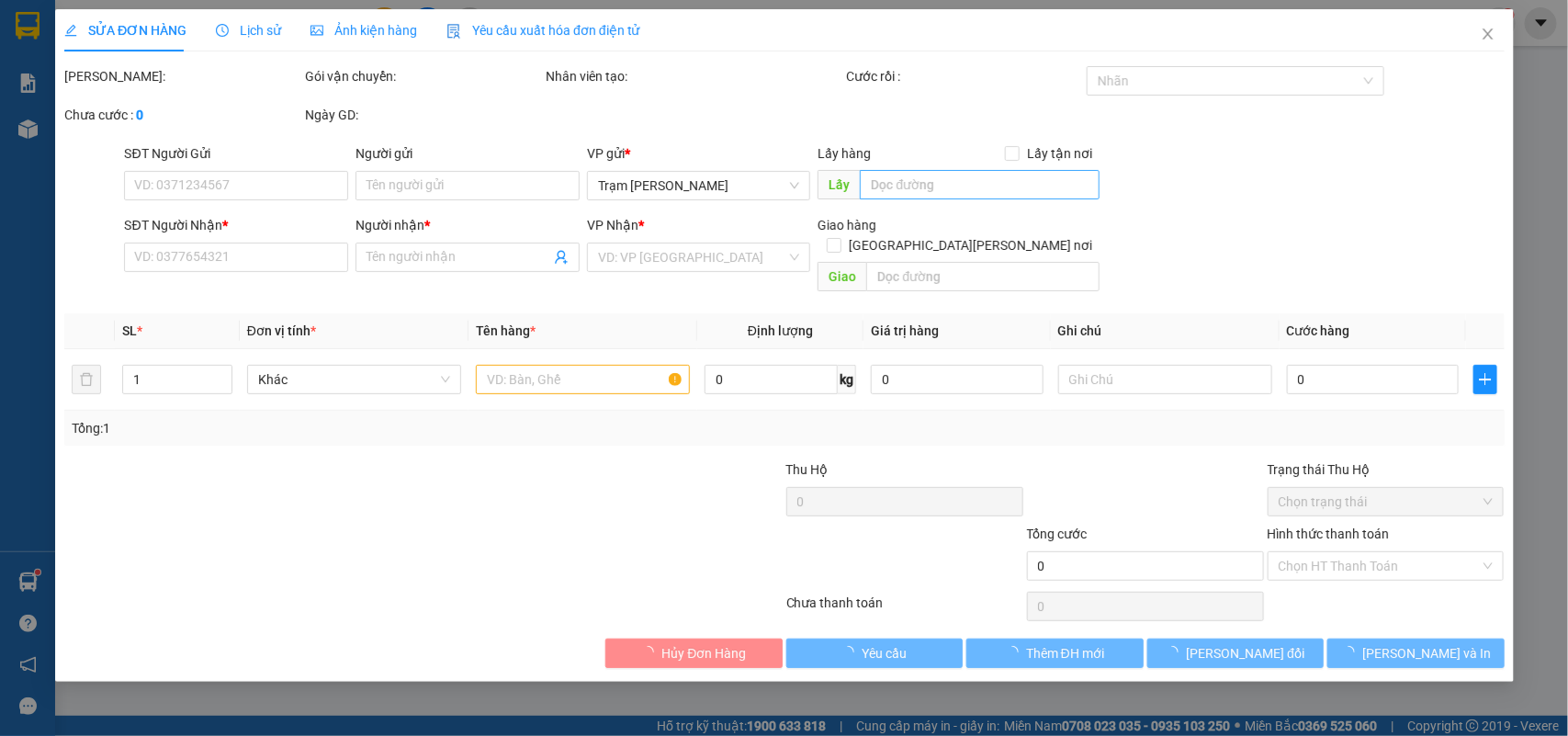
type input "0835011215"
type input "NGÂN"
type input "20.000"
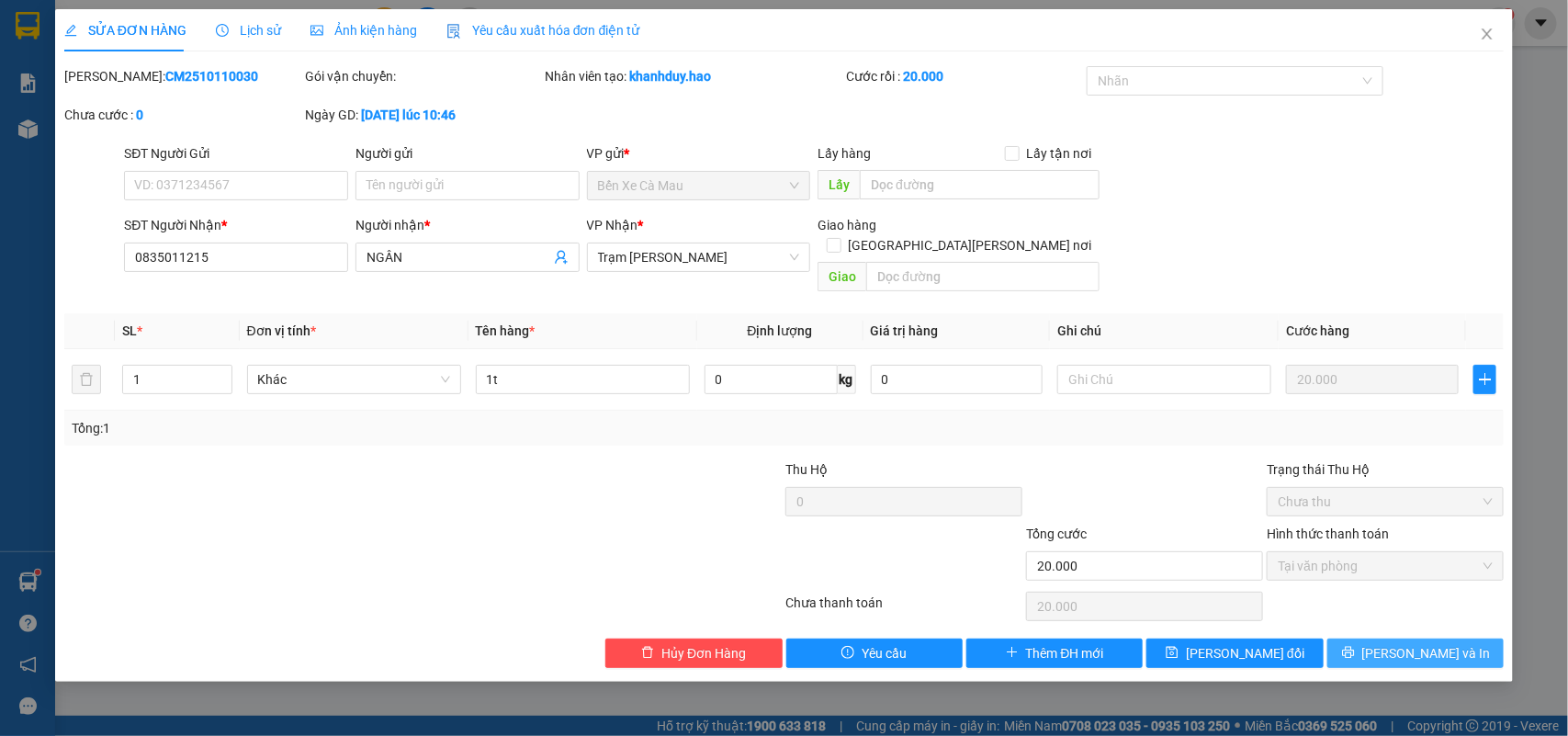
click at [1355, 646] on icon "printer" at bounding box center [1348, 652] width 13 height 13
type input "0"
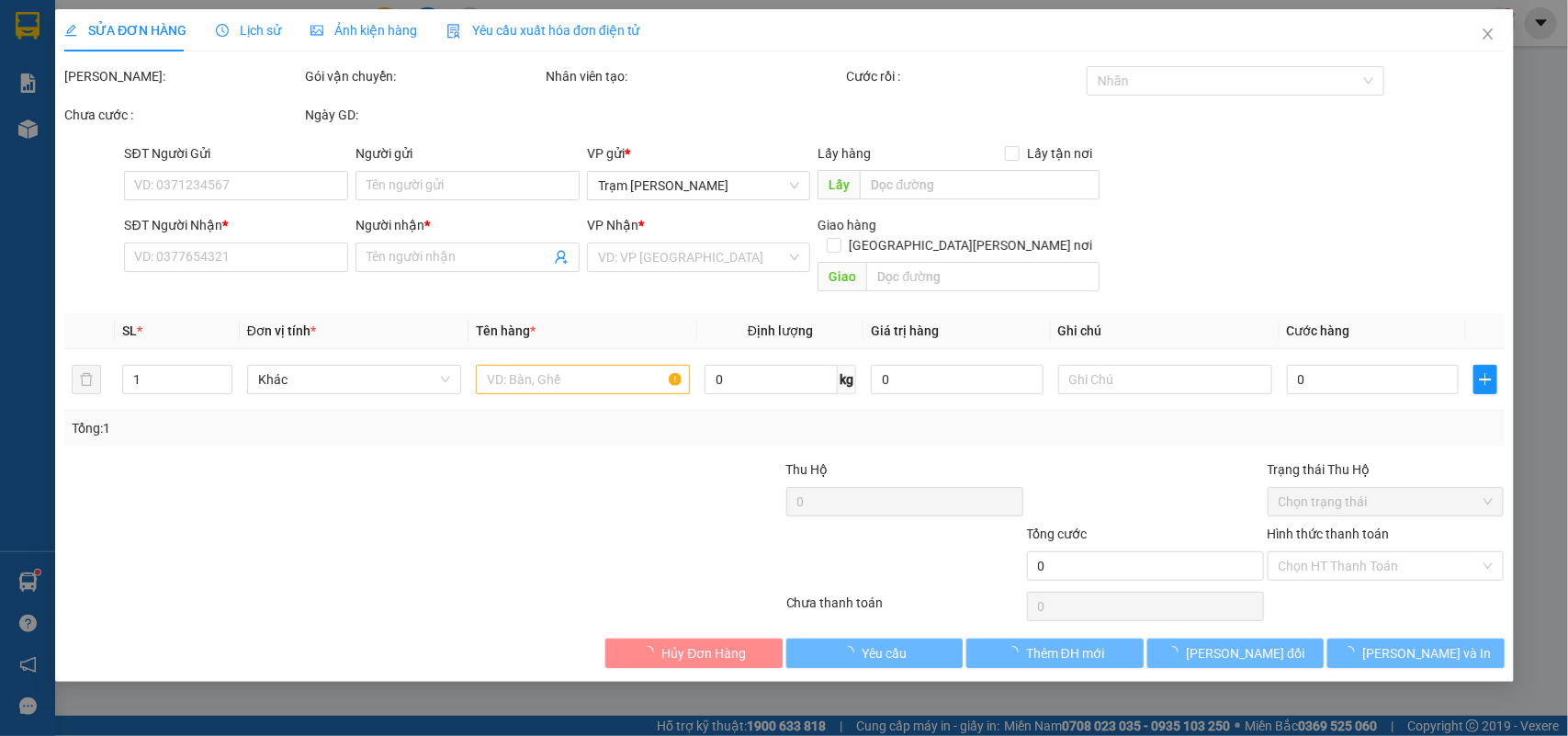
type input "0835011215"
type input "NGÂN"
type input "20.000"
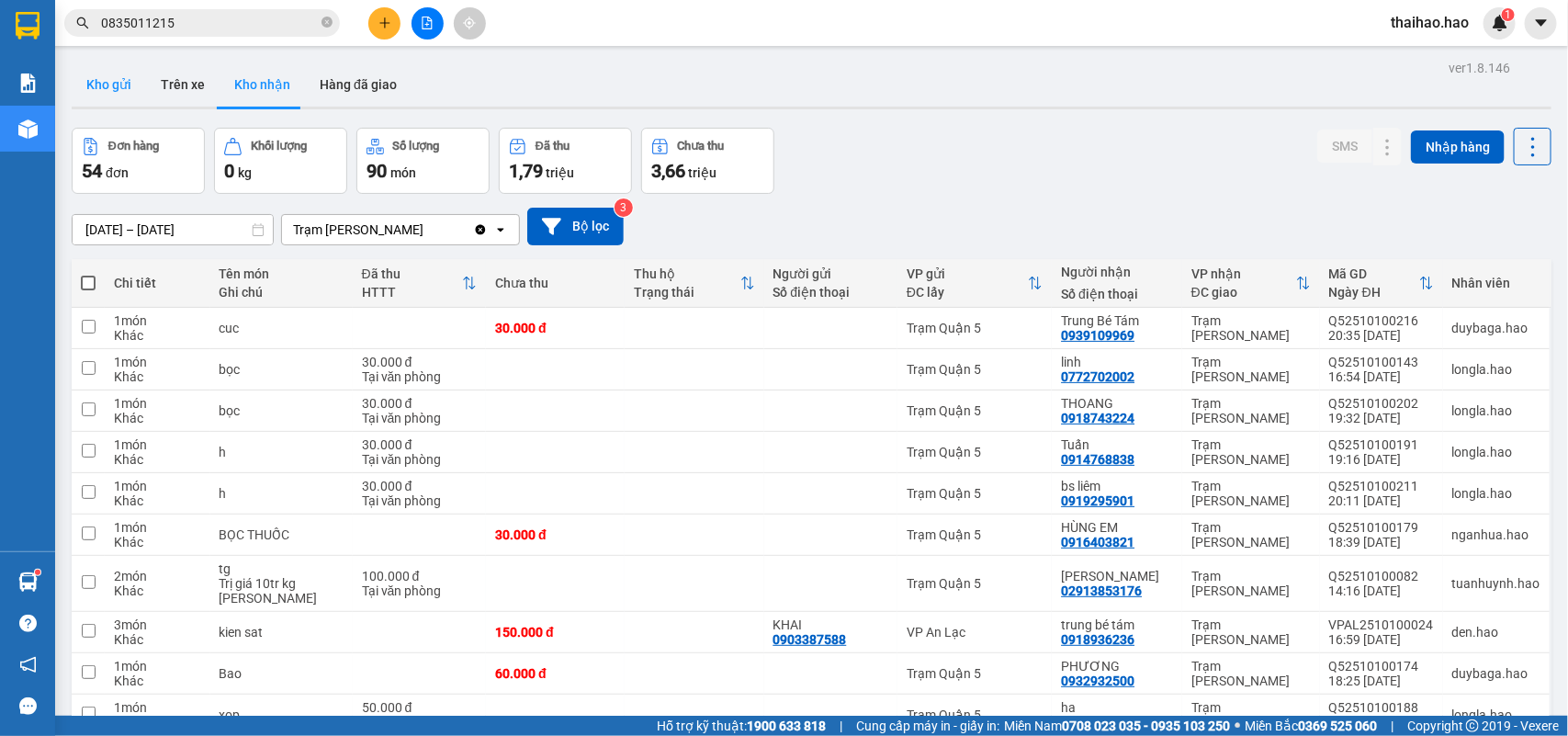
click at [119, 84] on button "Kho gửi" at bounding box center [109, 85] width 75 height 44
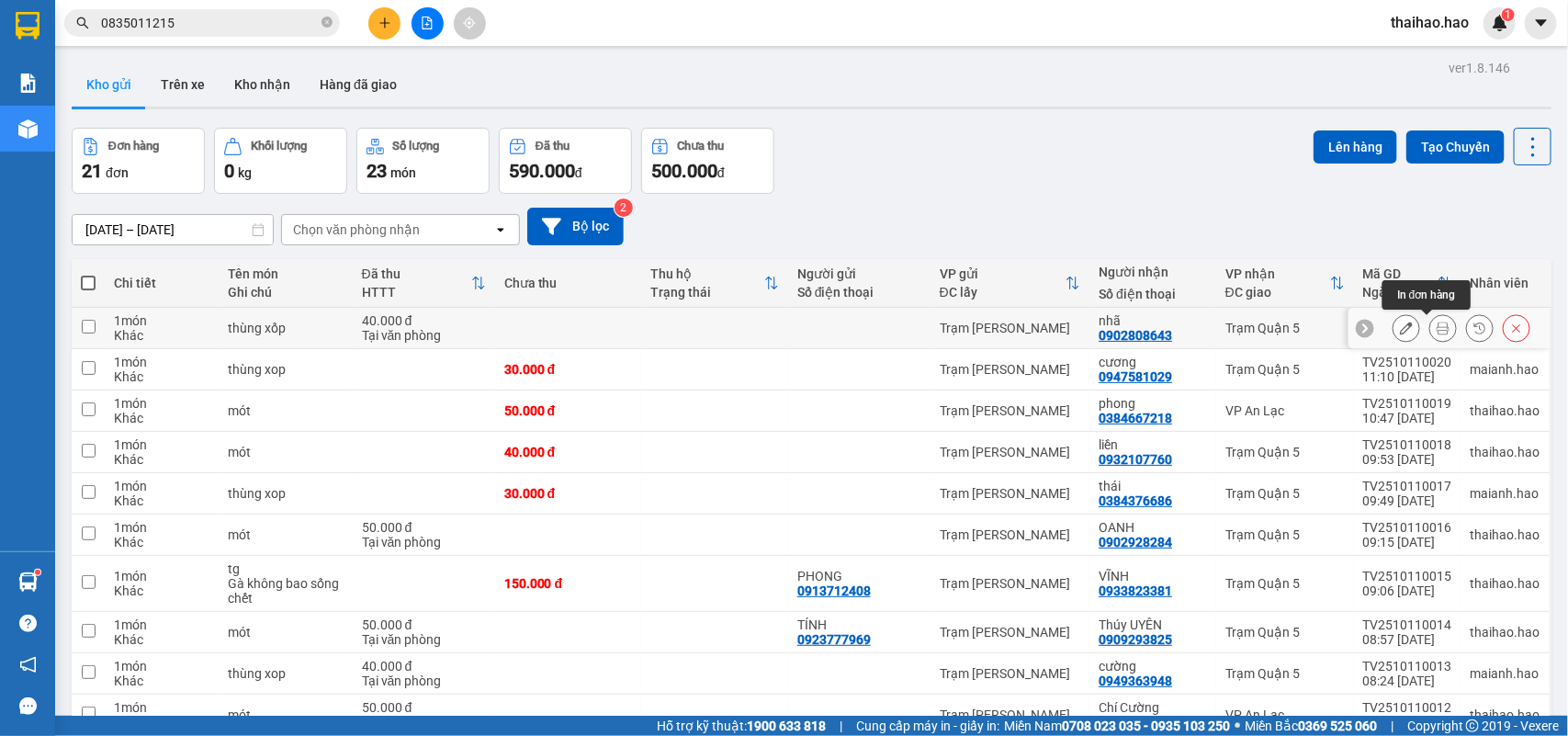
click at [1436, 330] on icon at bounding box center [1443, 328] width 13 height 13
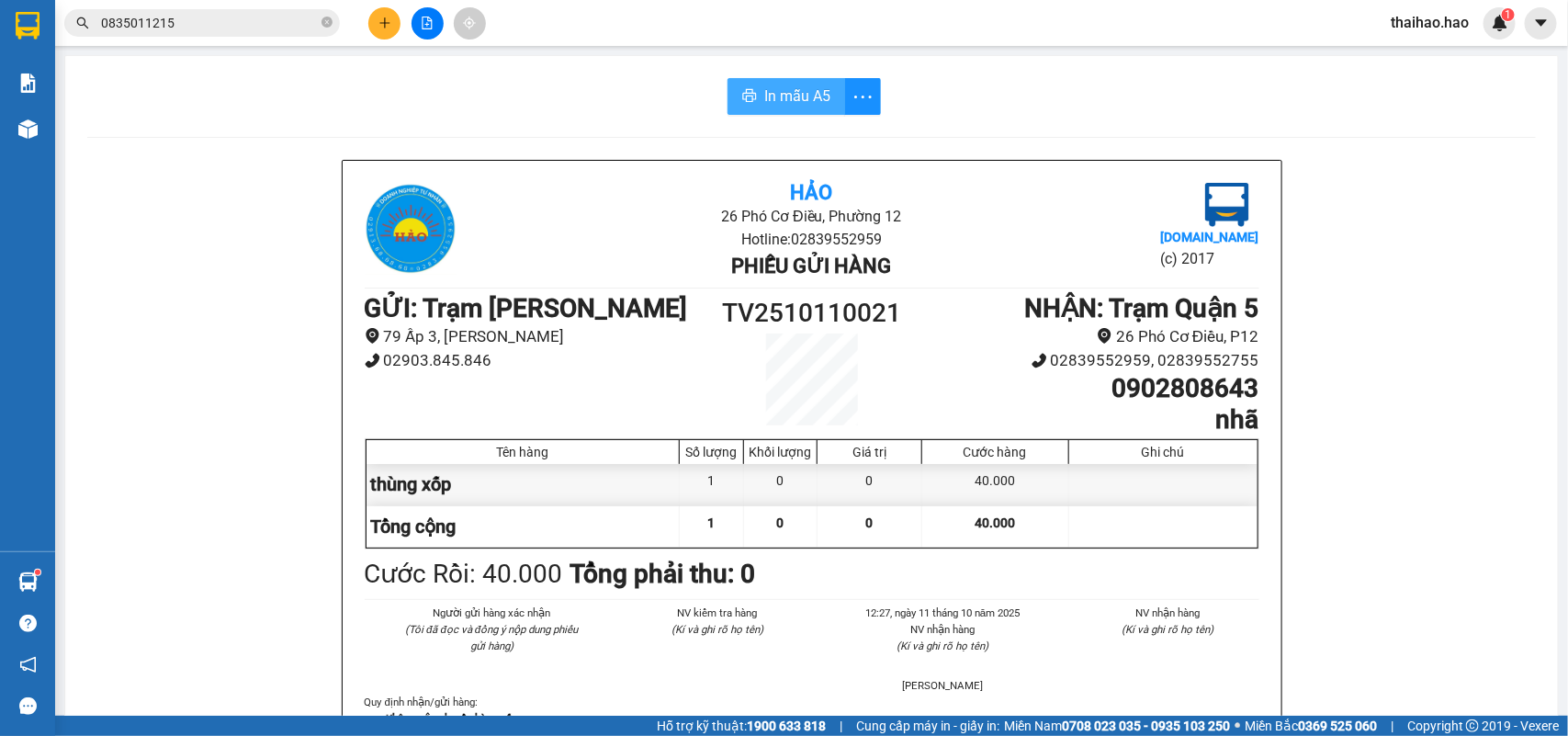
click at [813, 89] on span "In mẫu A5" at bounding box center [797, 96] width 66 height 23
